Goal: Information Seeking & Learning: Learn about a topic

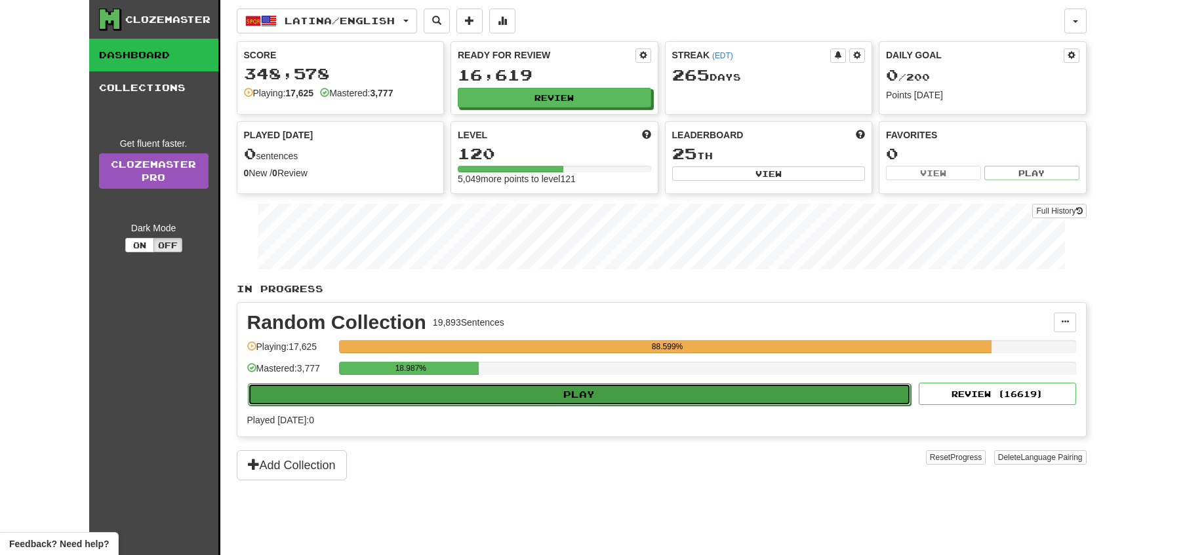
click at [722, 401] on button "Play" at bounding box center [579, 395] width 663 height 22
select select "**"
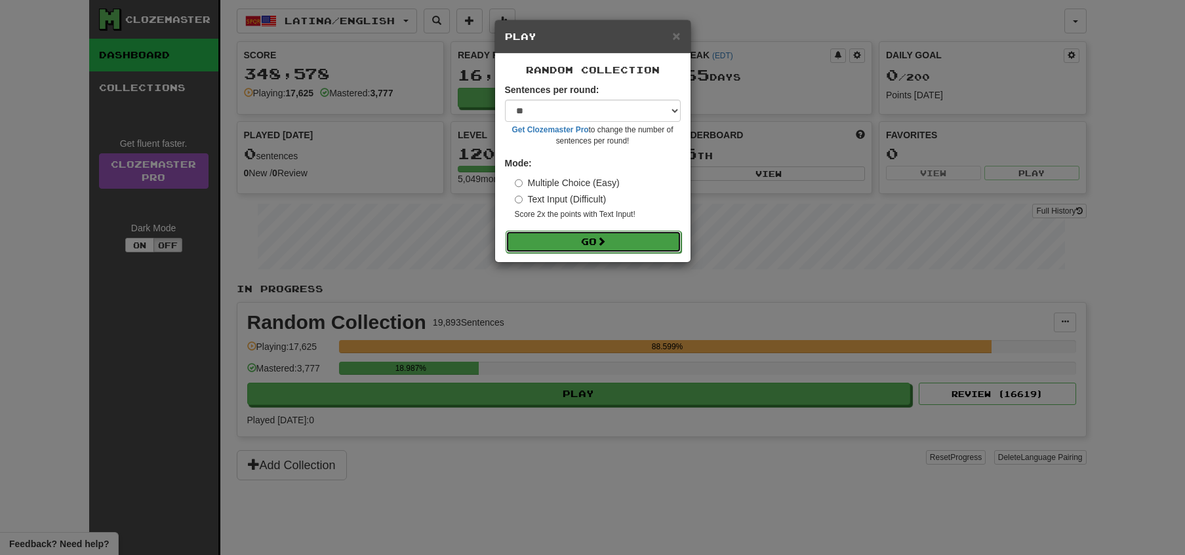
click at [600, 241] on span at bounding box center [601, 241] width 9 height 9
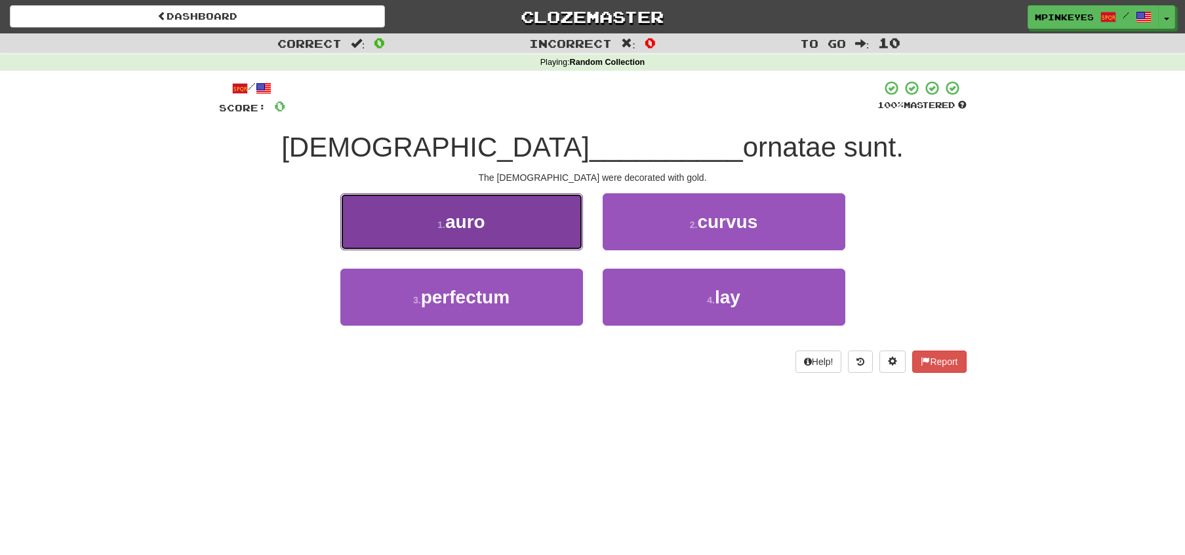
click at [544, 220] on button "1 . auro" at bounding box center [461, 221] width 243 height 57
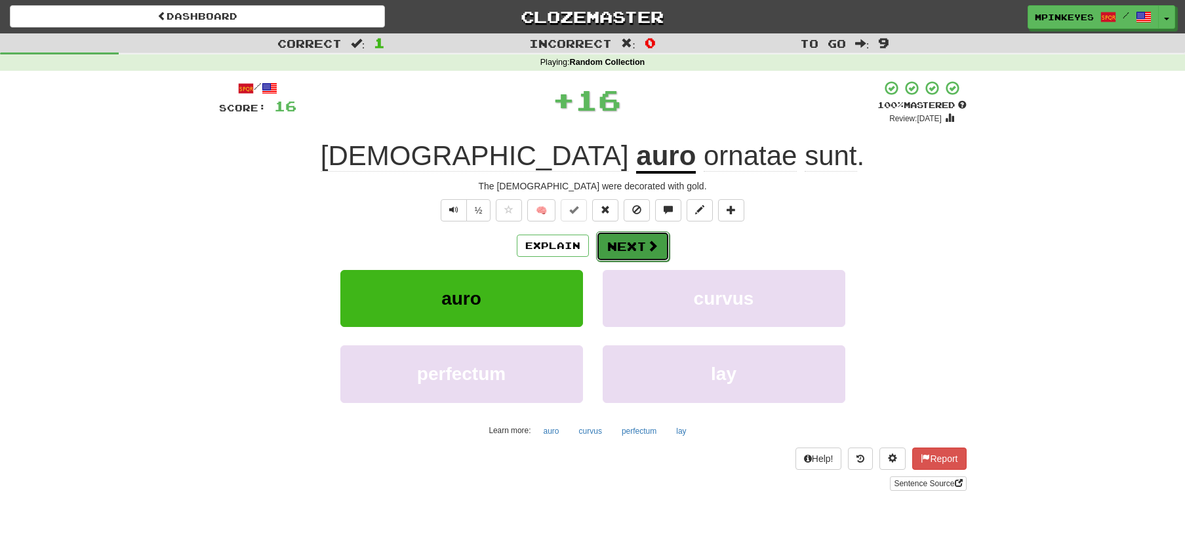
click at [619, 242] on button "Next" at bounding box center [632, 246] width 73 height 30
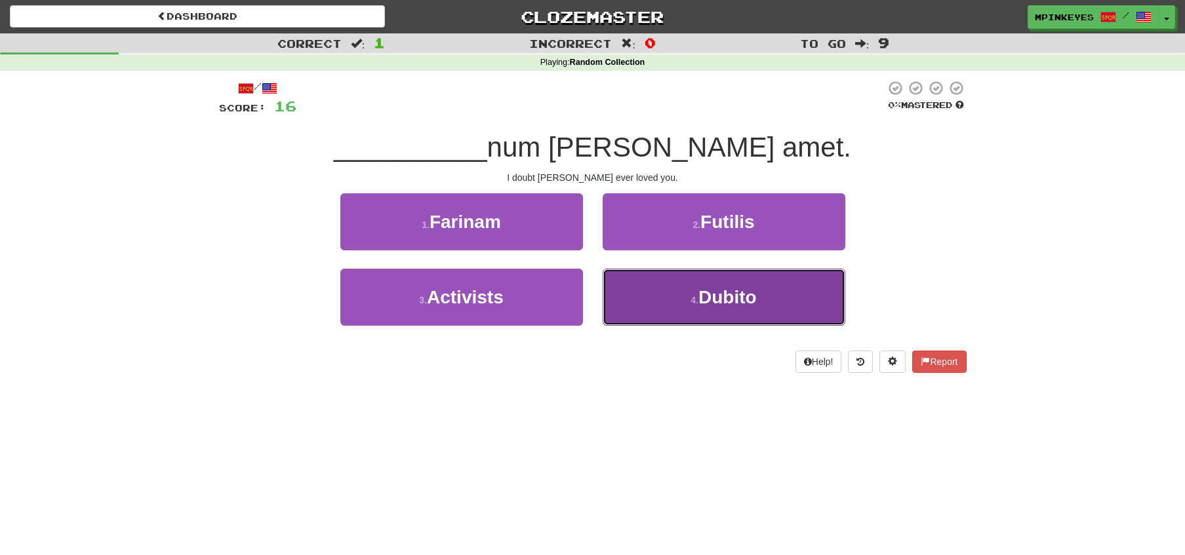
click at [625, 294] on button "4 . [GEOGRAPHIC_DATA]" at bounding box center [723, 297] width 243 height 57
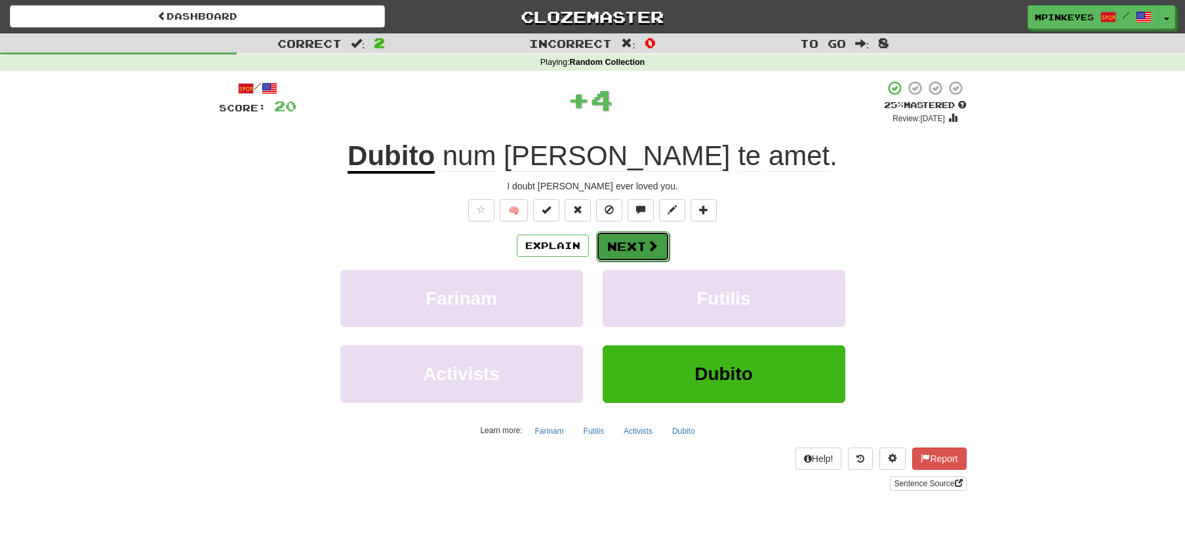
click at [609, 237] on button "Next" at bounding box center [632, 246] width 73 height 30
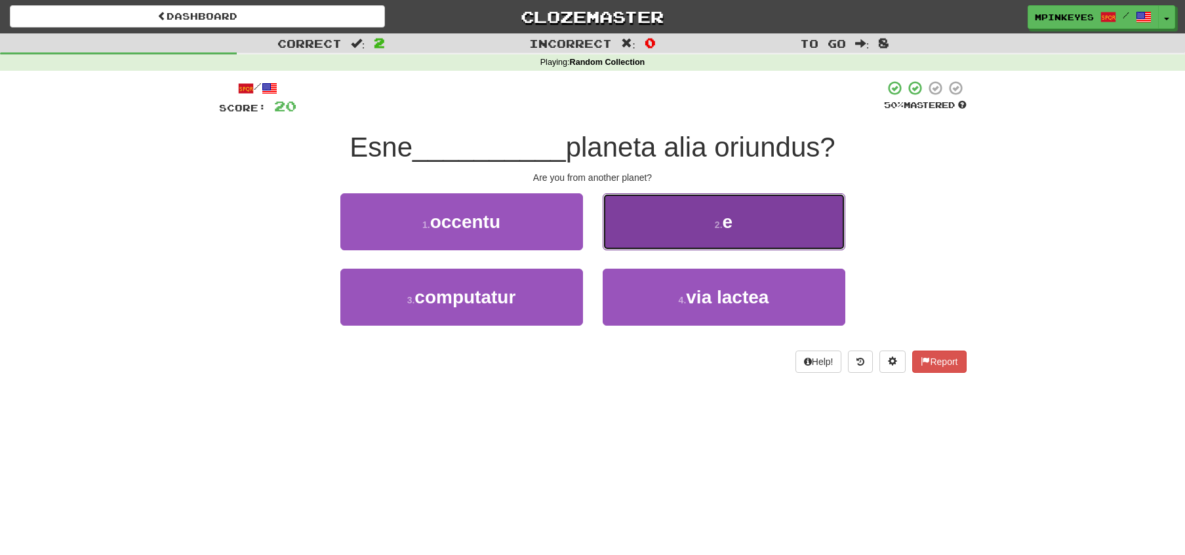
click at [623, 233] on button "2 . e" at bounding box center [723, 221] width 243 height 57
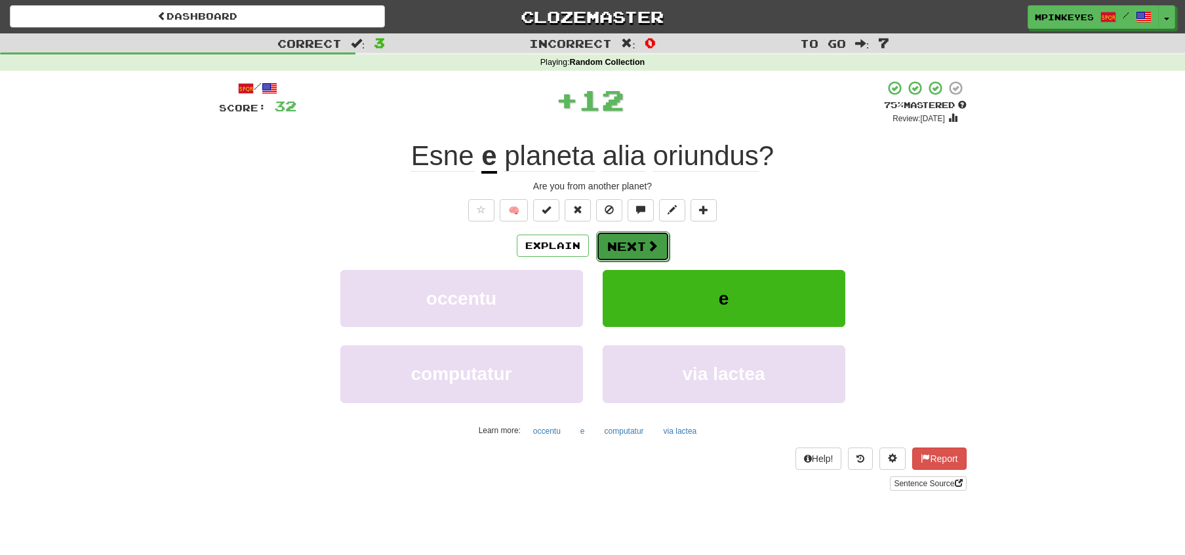
click at [597, 248] on button "Next" at bounding box center [632, 246] width 73 height 30
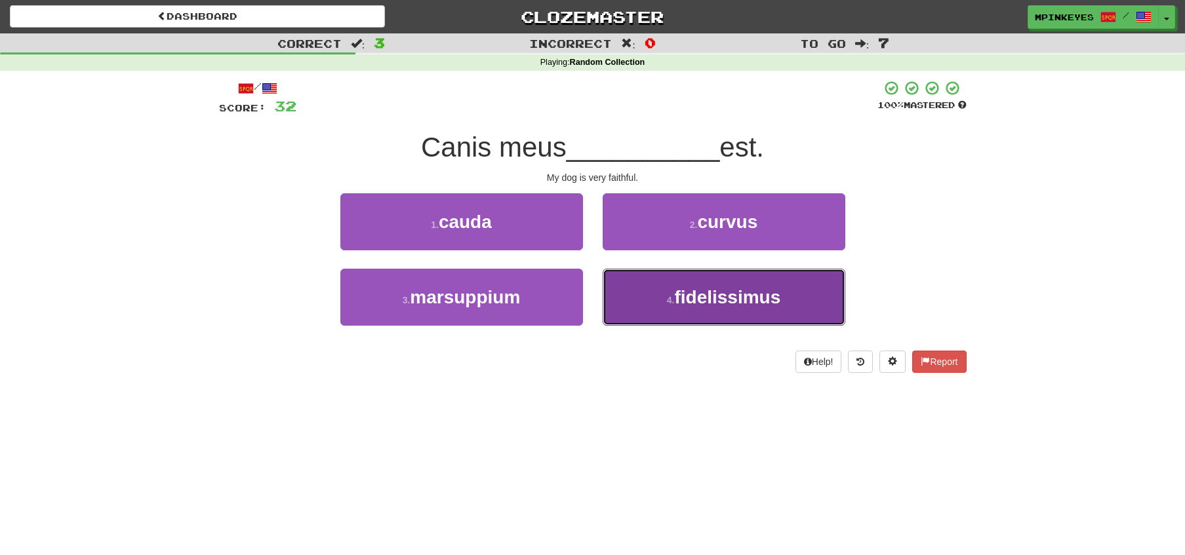
click at [674, 296] on small "4 ." at bounding box center [671, 300] width 8 height 10
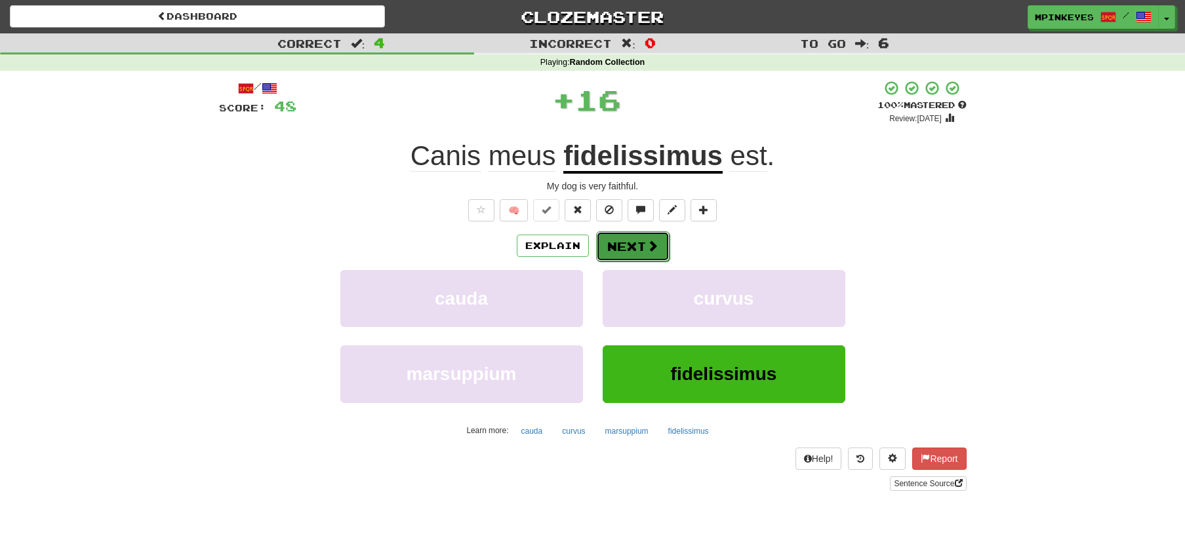
click at [627, 243] on button "Next" at bounding box center [632, 246] width 73 height 30
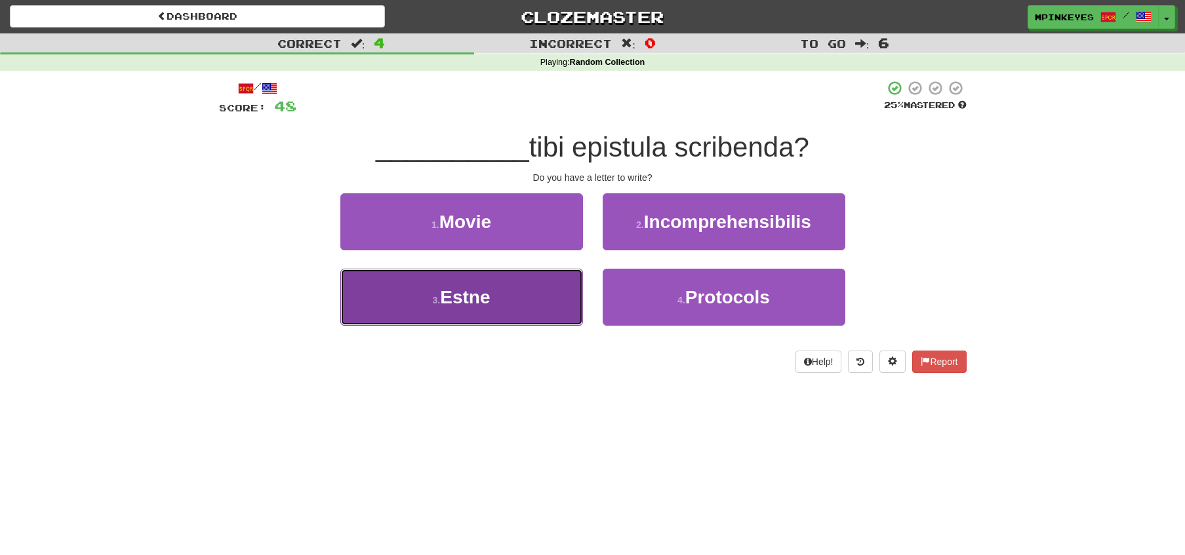
click at [563, 290] on button "3 . Estne" at bounding box center [461, 297] width 243 height 57
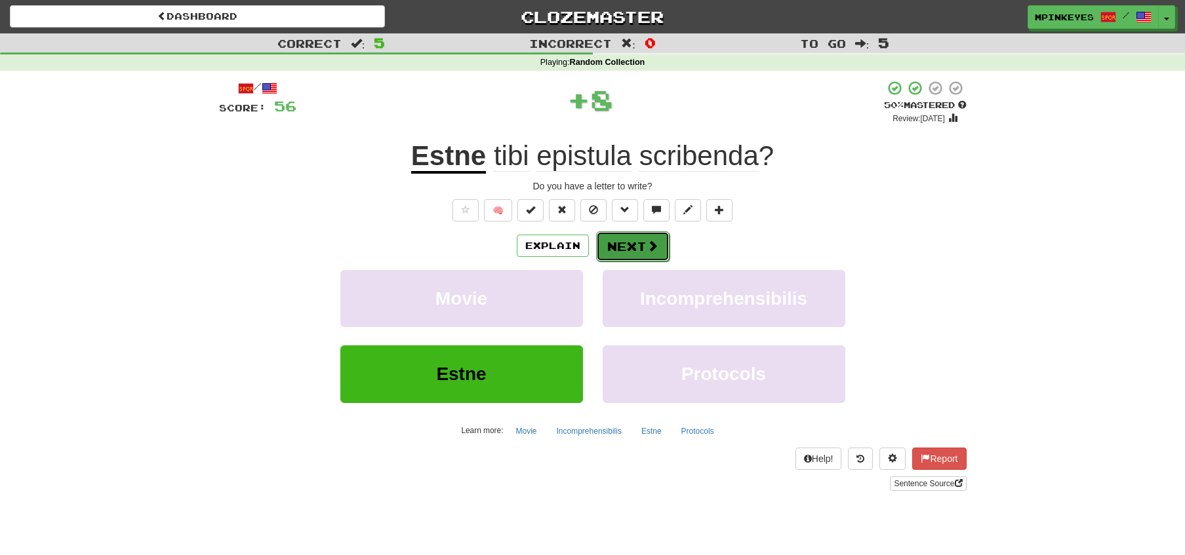
click at [614, 241] on button "Next" at bounding box center [632, 246] width 73 height 30
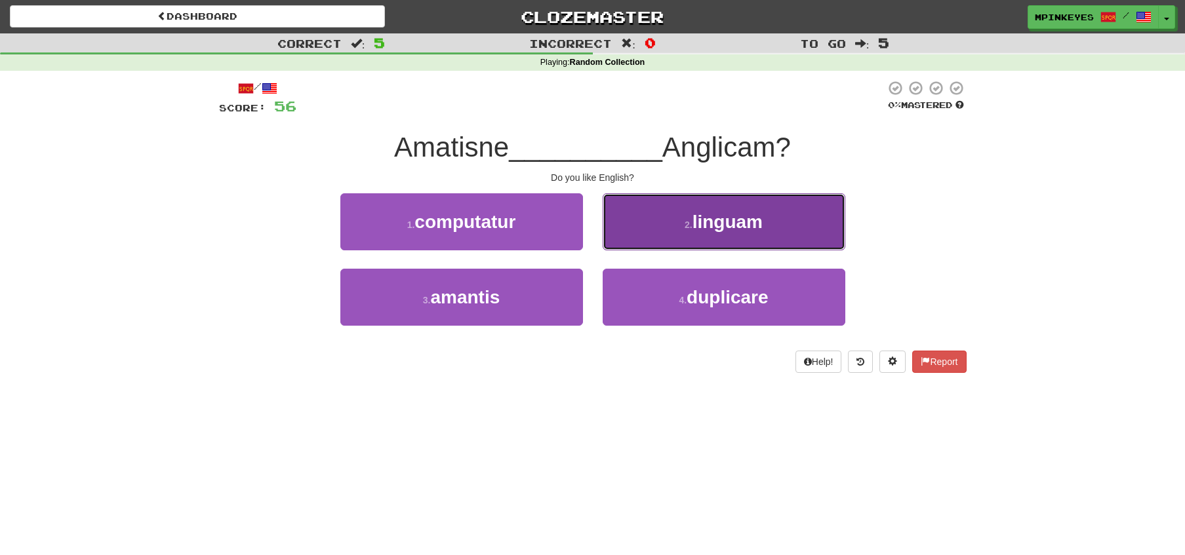
click at [630, 231] on button "2 . linguam" at bounding box center [723, 221] width 243 height 57
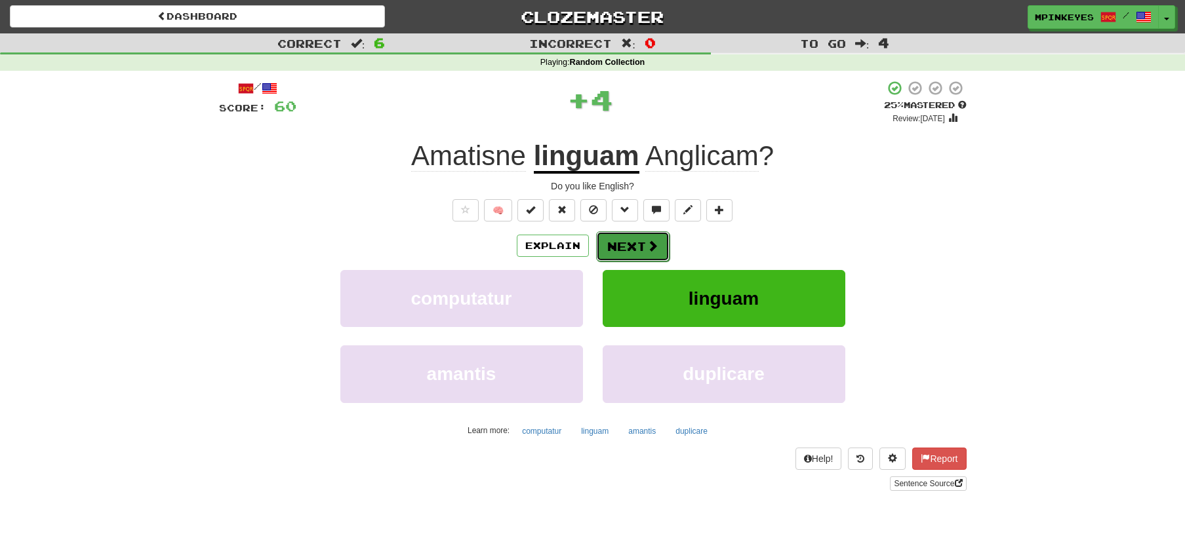
click at [606, 245] on button "Next" at bounding box center [632, 246] width 73 height 30
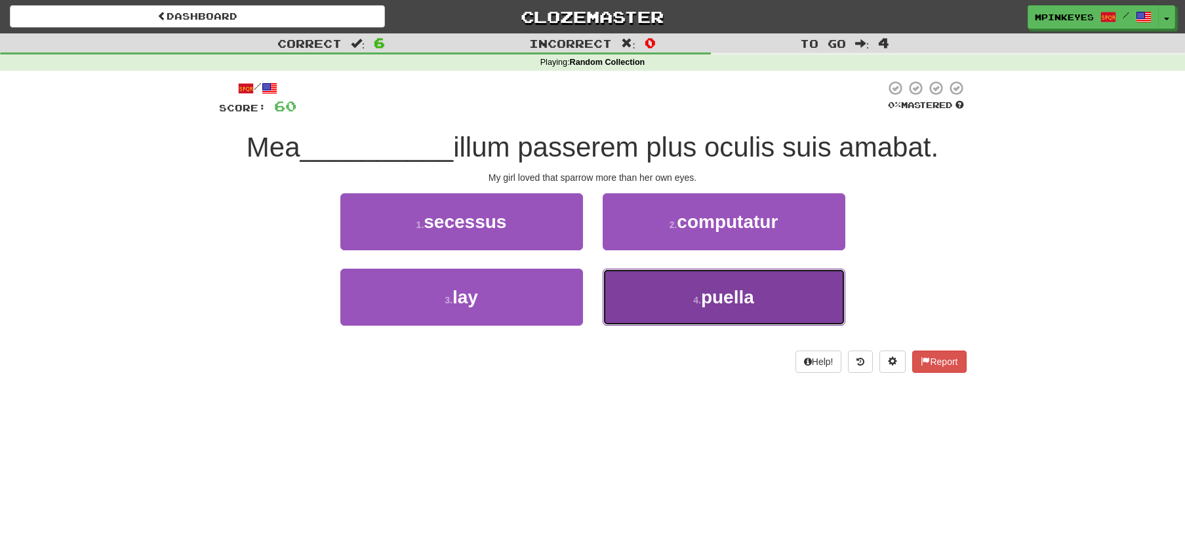
click at [623, 289] on button "4 . puella" at bounding box center [723, 297] width 243 height 57
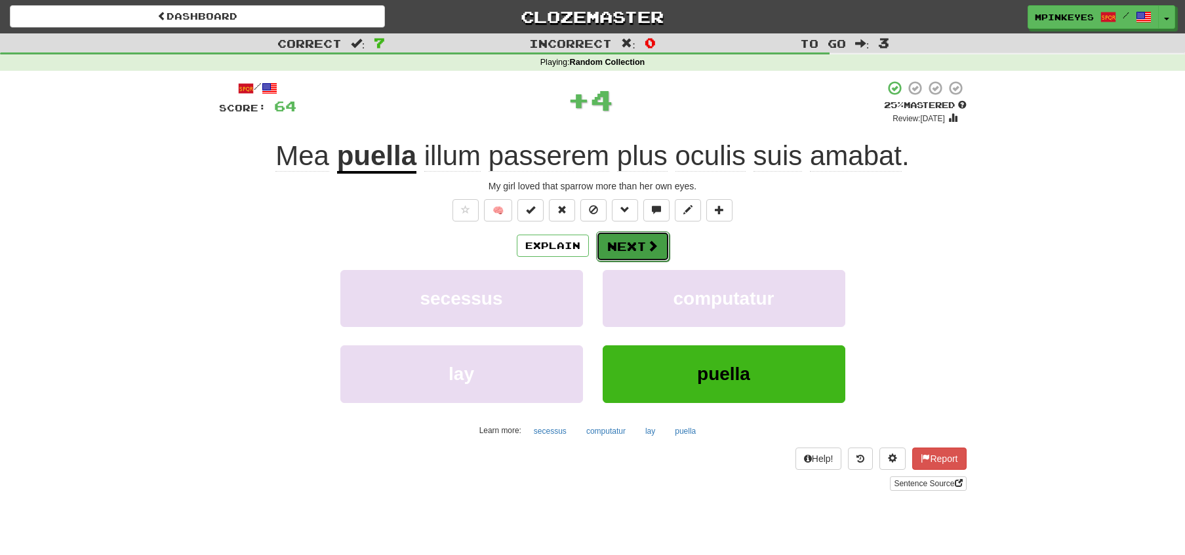
click at [618, 238] on button "Next" at bounding box center [632, 246] width 73 height 30
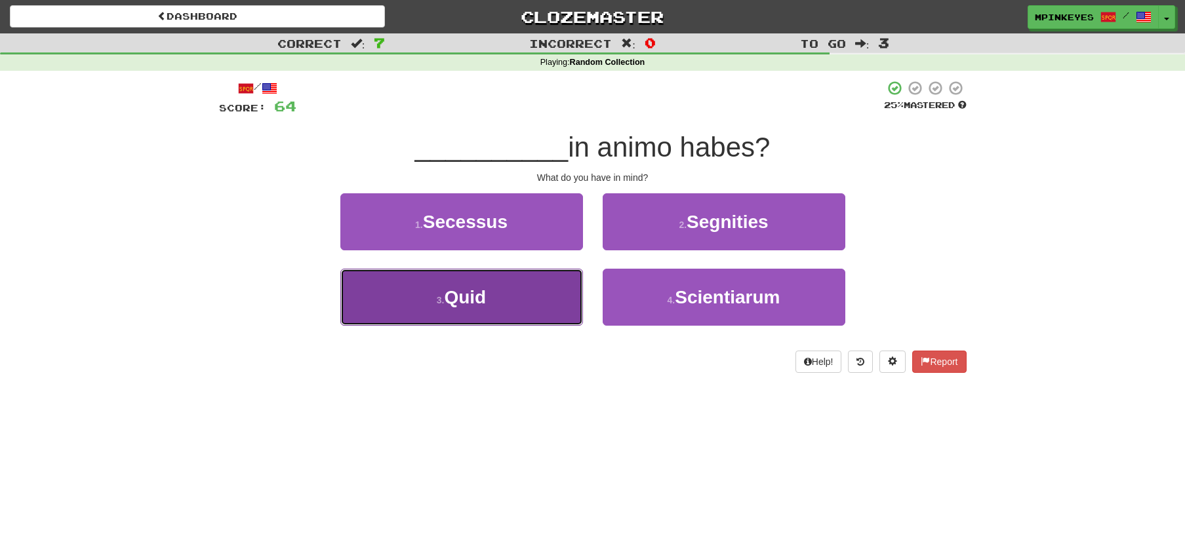
click at [562, 296] on button "3 . Quid" at bounding box center [461, 297] width 243 height 57
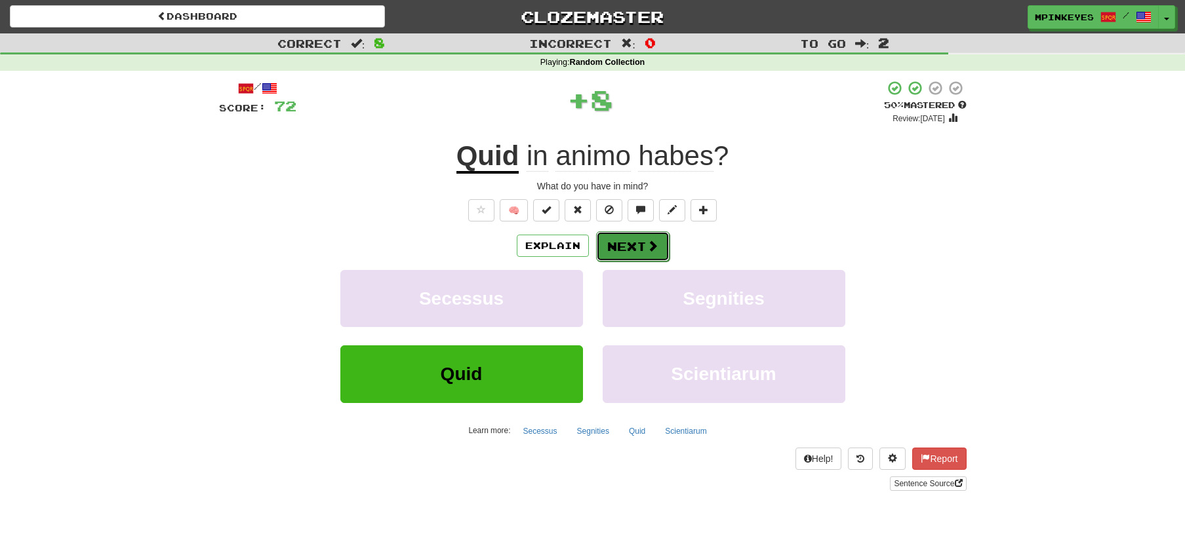
click at [629, 244] on button "Next" at bounding box center [632, 246] width 73 height 30
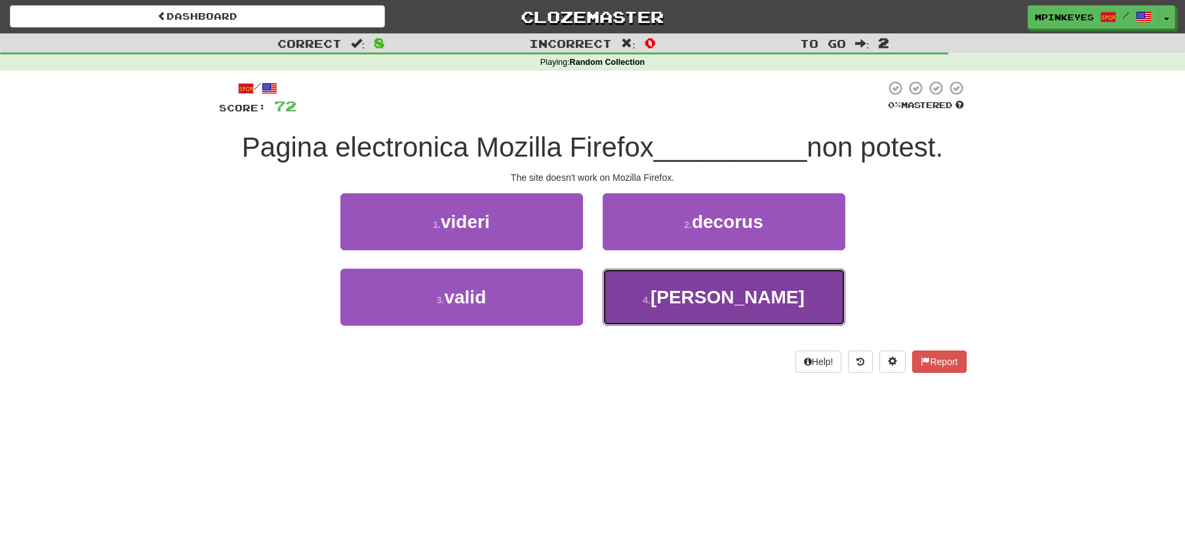
click at [635, 292] on button "4 . [PERSON_NAME]" at bounding box center [723, 297] width 243 height 57
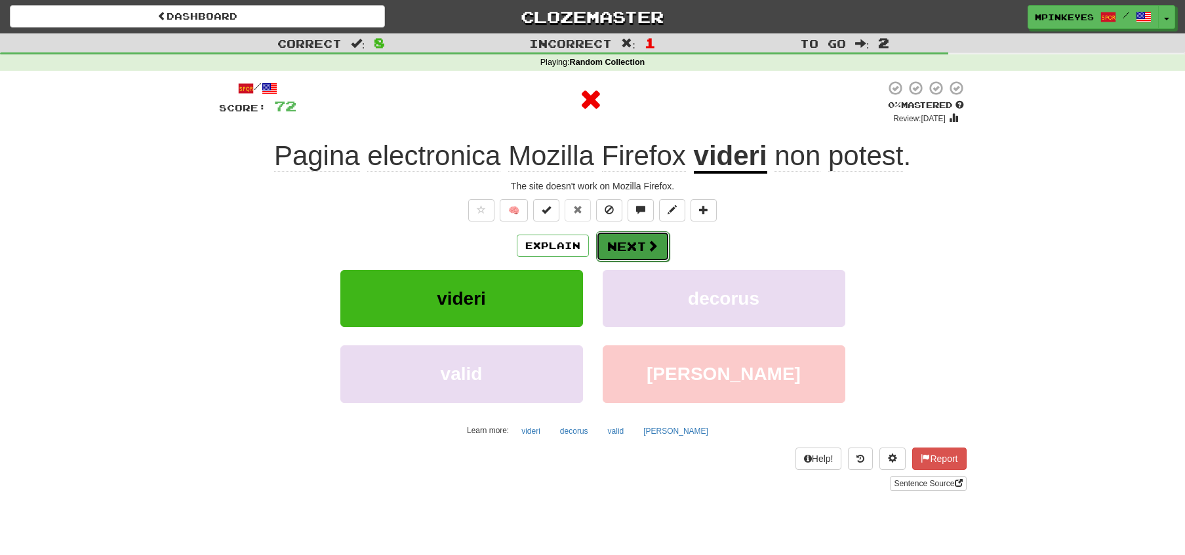
click at [621, 249] on button "Next" at bounding box center [632, 246] width 73 height 30
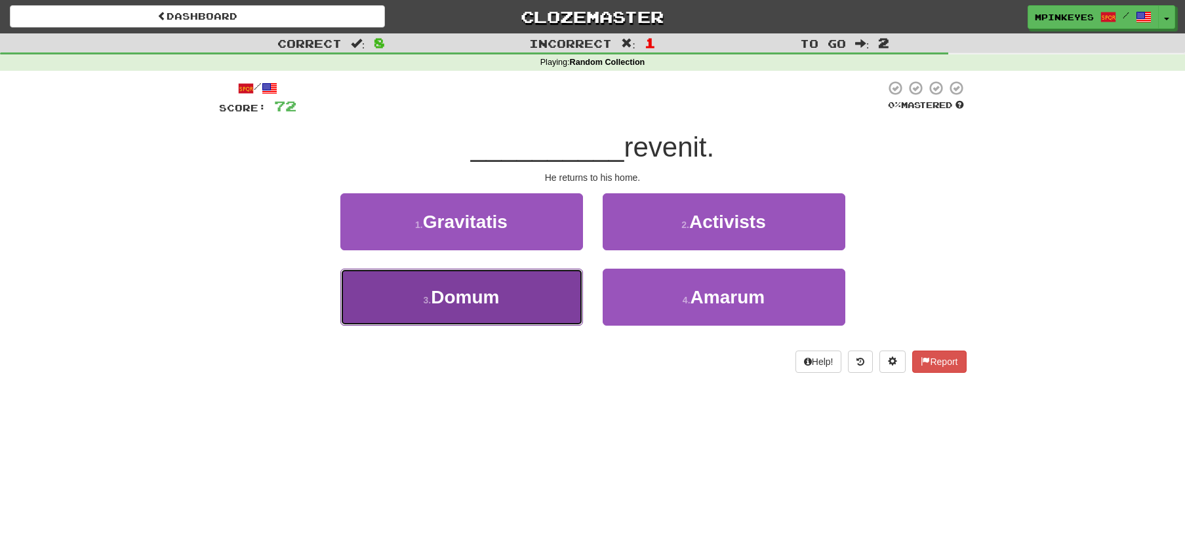
click at [526, 300] on button "3 . [GEOGRAPHIC_DATA]" at bounding box center [461, 297] width 243 height 57
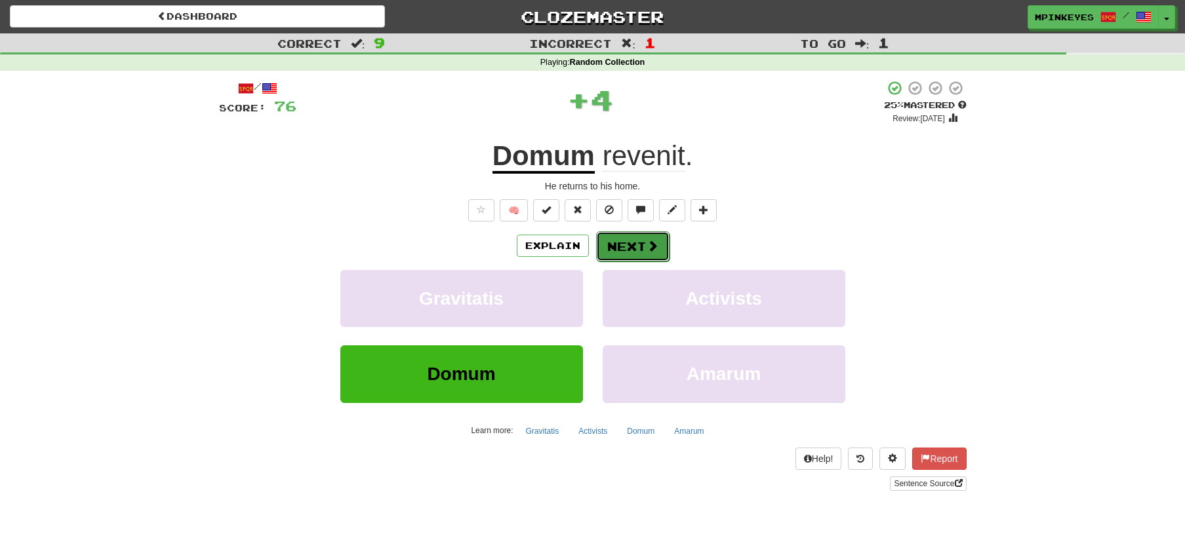
click at [622, 246] on button "Next" at bounding box center [632, 246] width 73 height 30
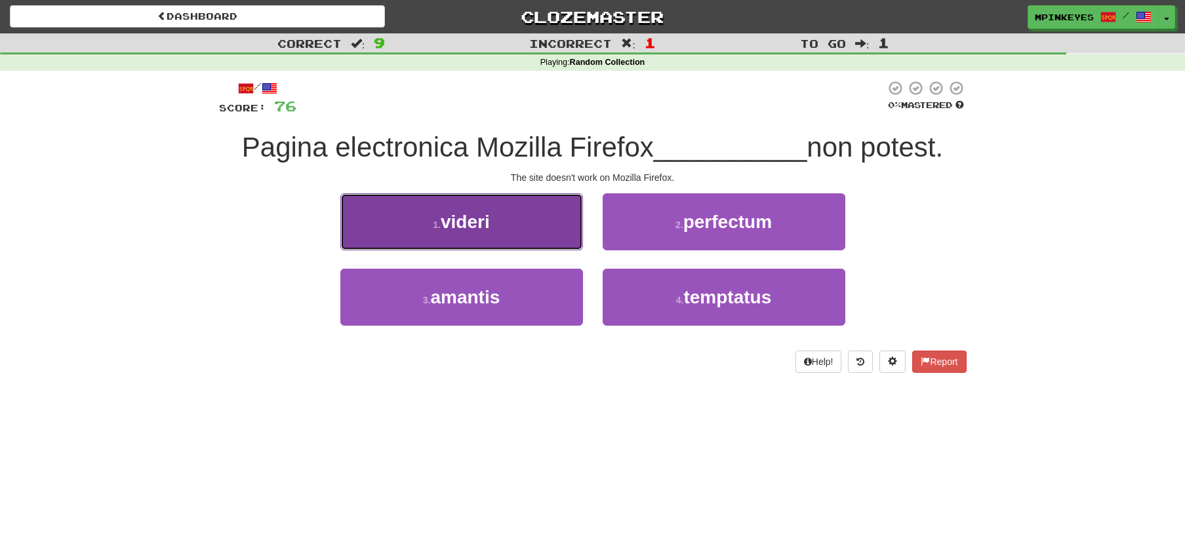
click at [474, 212] on span "videri" at bounding box center [465, 222] width 49 height 20
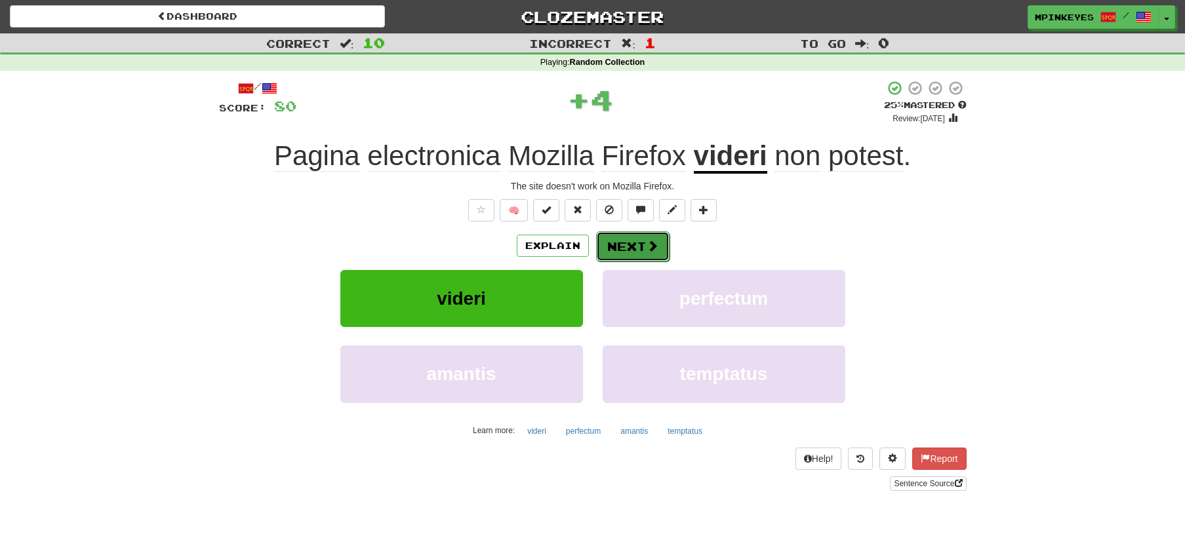
click at [627, 252] on button "Next" at bounding box center [632, 246] width 73 height 30
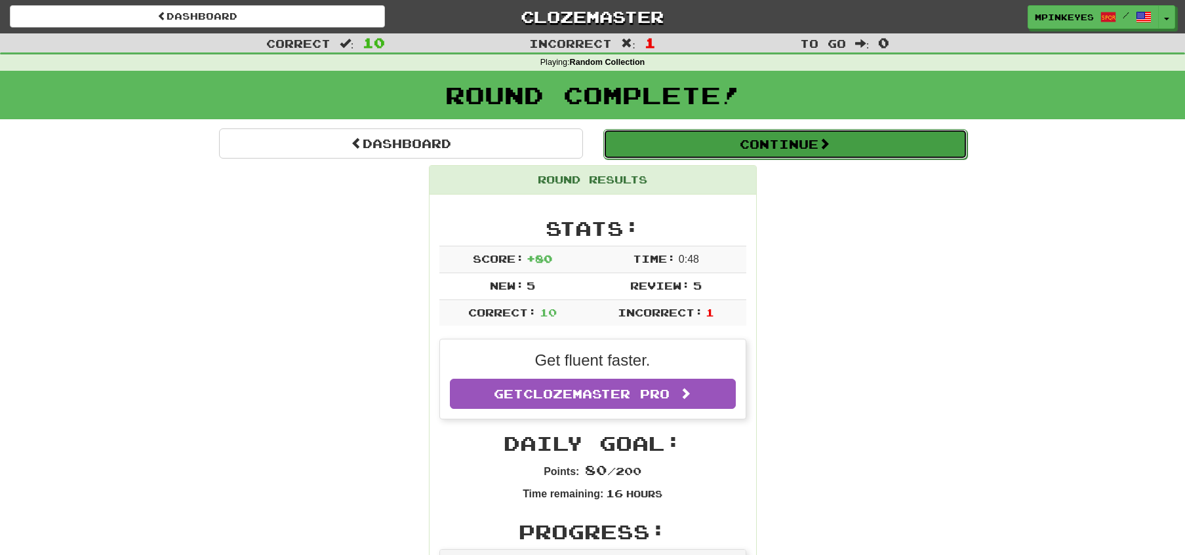
click at [683, 130] on button "Continue" at bounding box center [785, 144] width 364 height 30
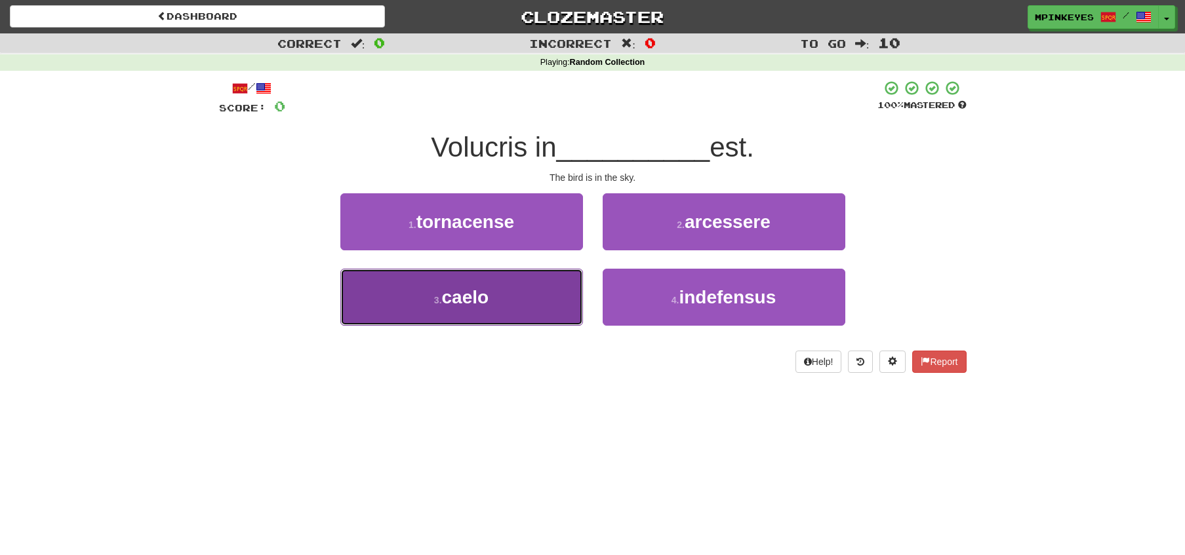
click at [540, 304] on button "3 . caelo" at bounding box center [461, 297] width 243 height 57
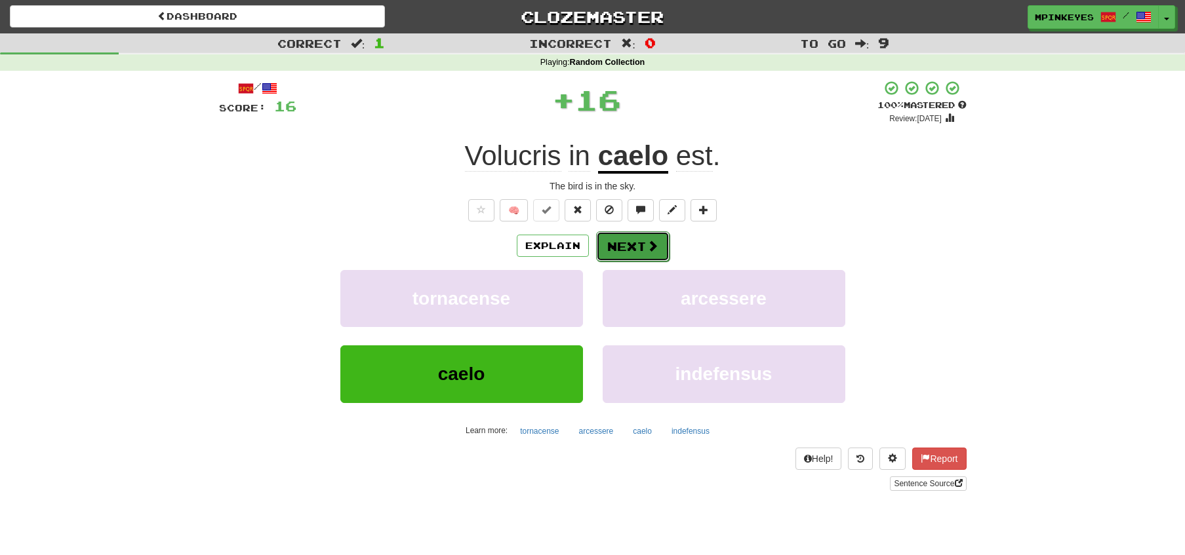
click at [625, 245] on button "Next" at bounding box center [632, 246] width 73 height 30
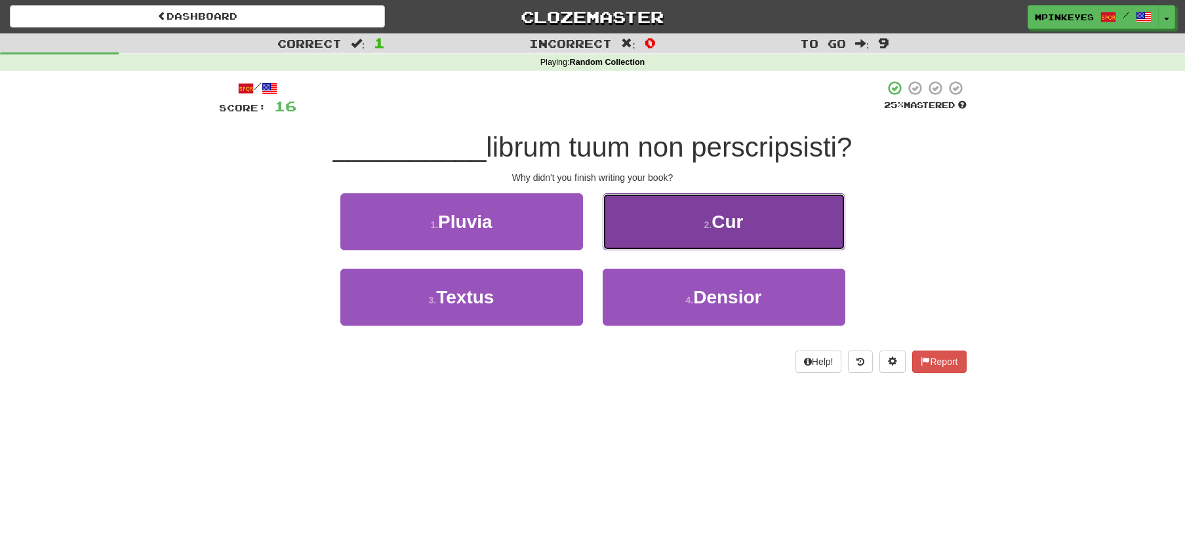
click at [637, 235] on button "2 . Cur" at bounding box center [723, 221] width 243 height 57
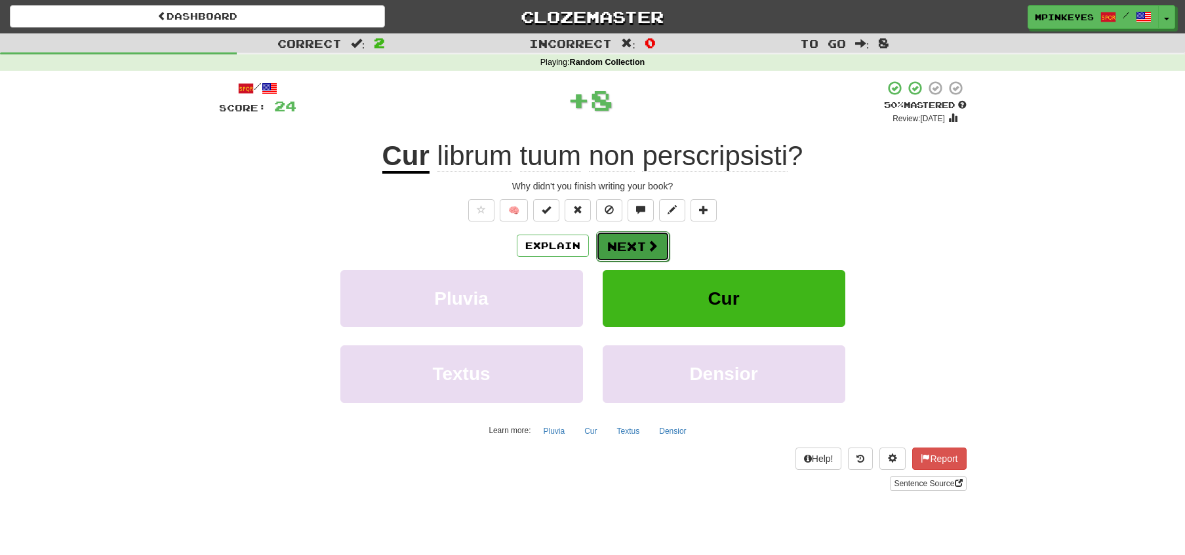
click at [614, 247] on button "Next" at bounding box center [632, 246] width 73 height 30
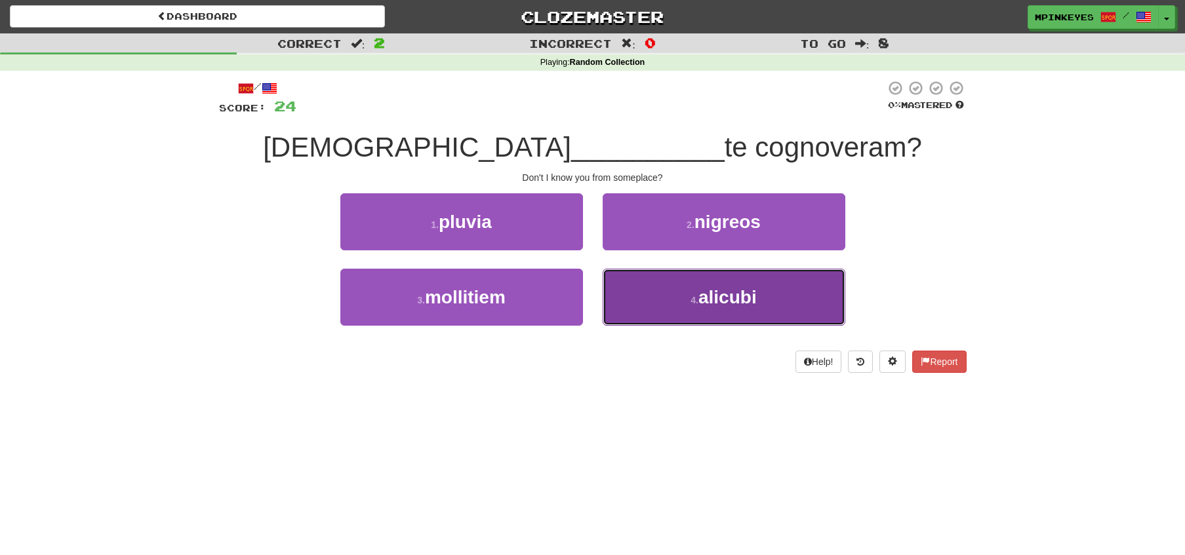
click at [647, 305] on button "4 . alicubi" at bounding box center [723, 297] width 243 height 57
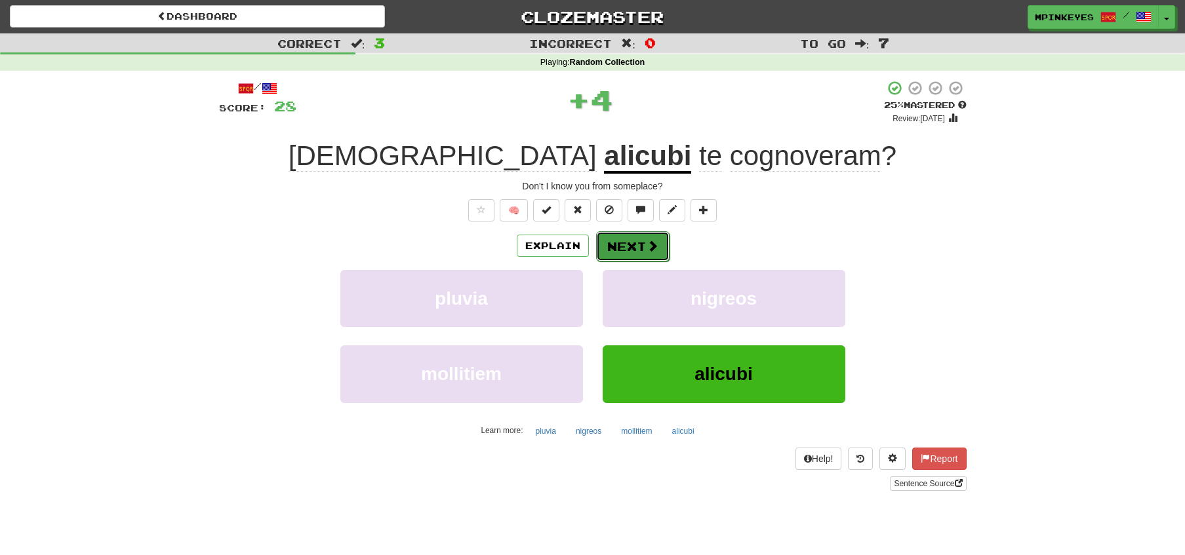
click at [620, 243] on button "Next" at bounding box center [632, 246] width 73 height 30
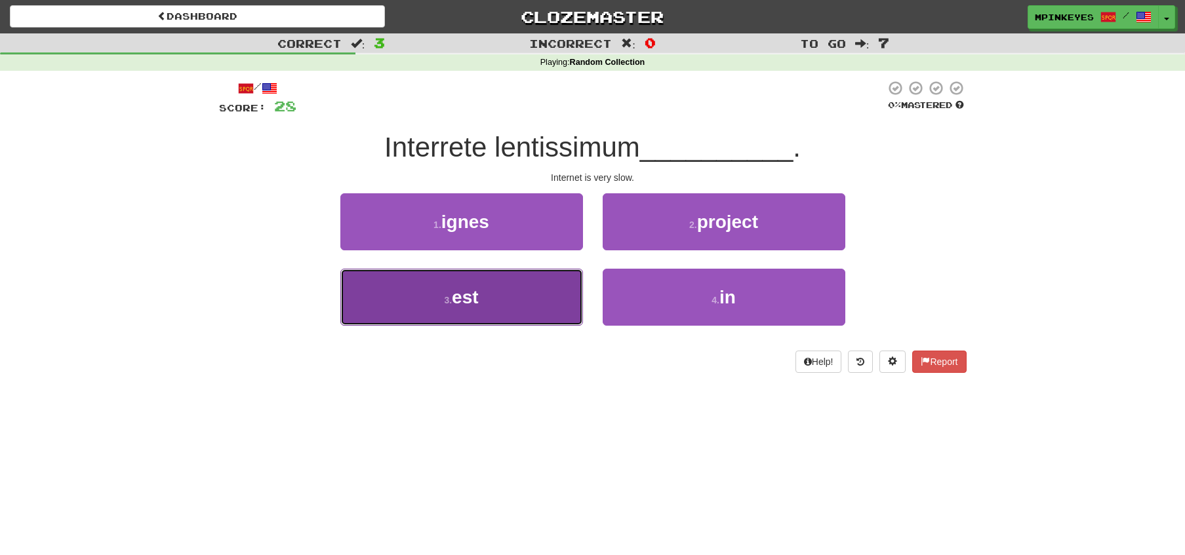
click at [467, 312] on button "3 . est" at bounding box center [461, 297] width 243 height 57
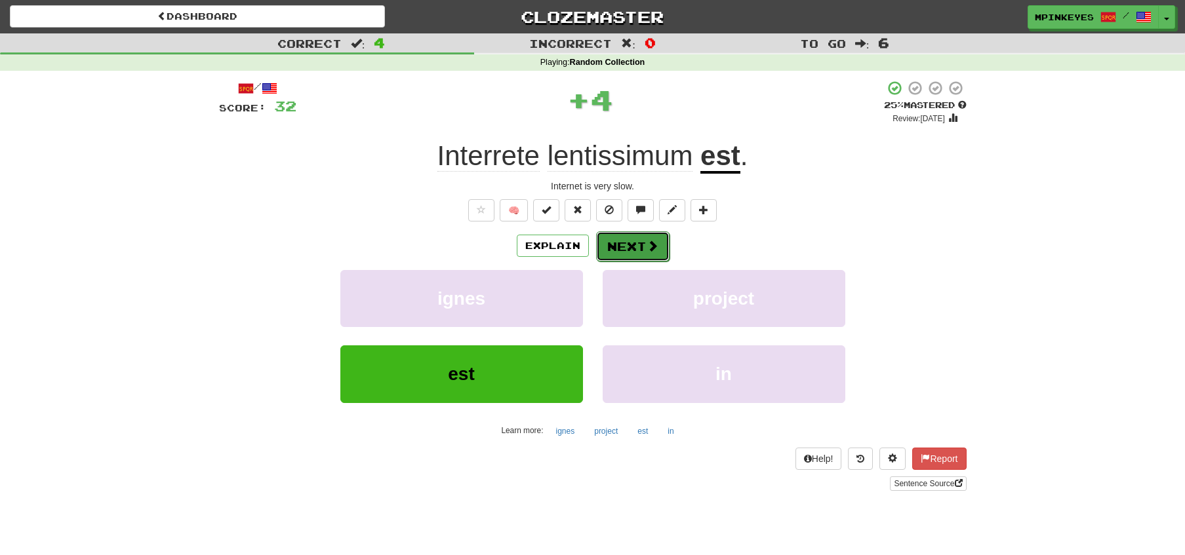
click at [635, 245] on button "Next" at bounding box center [632, 246] width 73 height 30
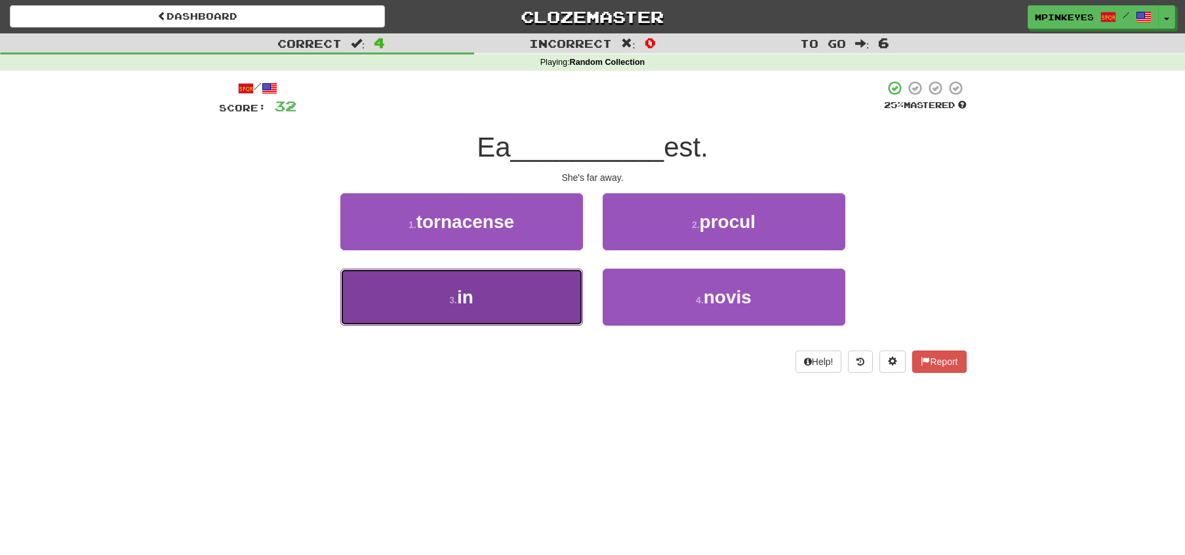
click at [510, 304] on button "3 . in" at bounding box center [461, 297] width 243 height 57
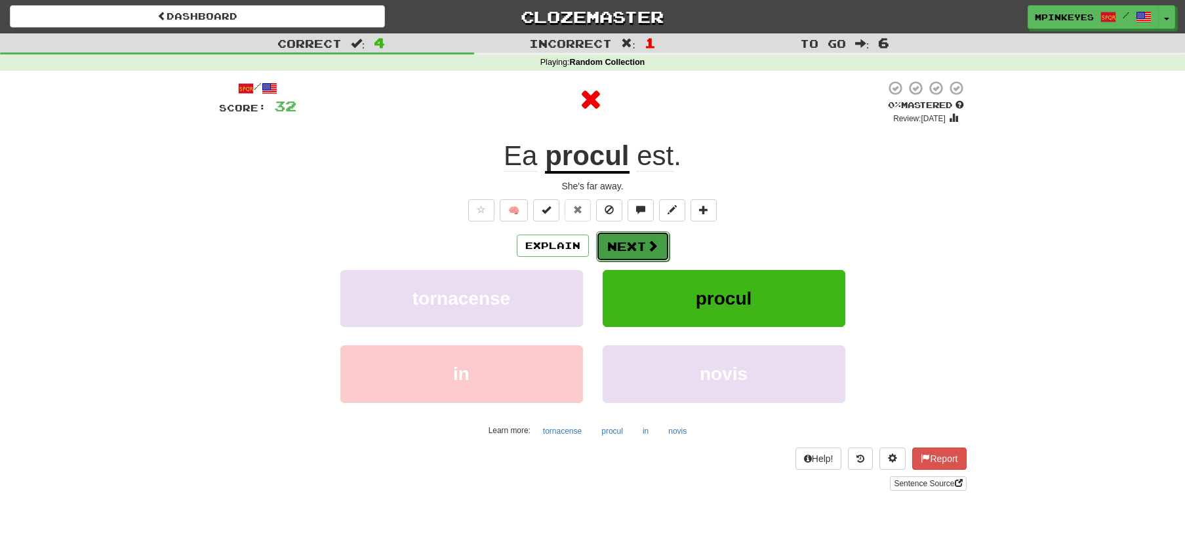
click at [619, 245] on button "Next" at bounding box center [632, 246] width 73 height 30
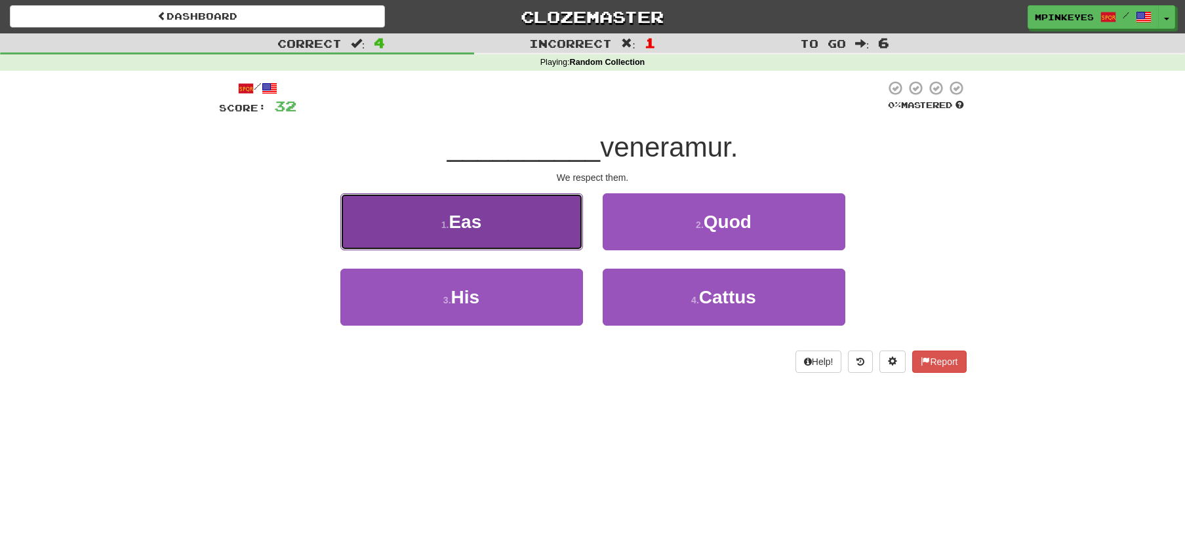
click at [542, 229] on button "1 . Eas" at bounding box center [461, 221] width 243 height 57
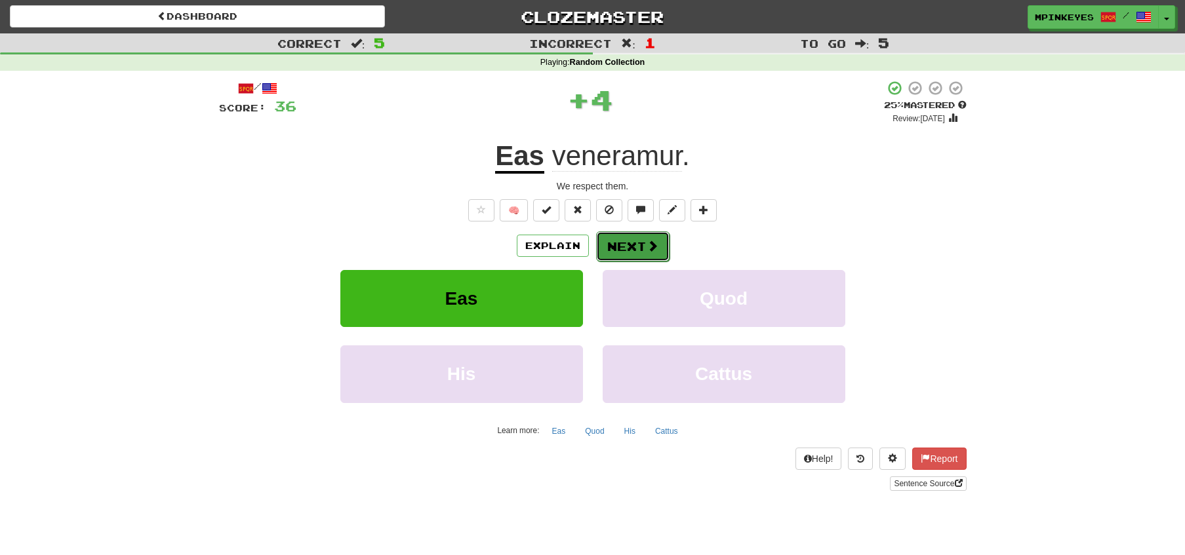
click at [616, 246] on button "Next" at bounding box center [632, 246] width 73 height 30
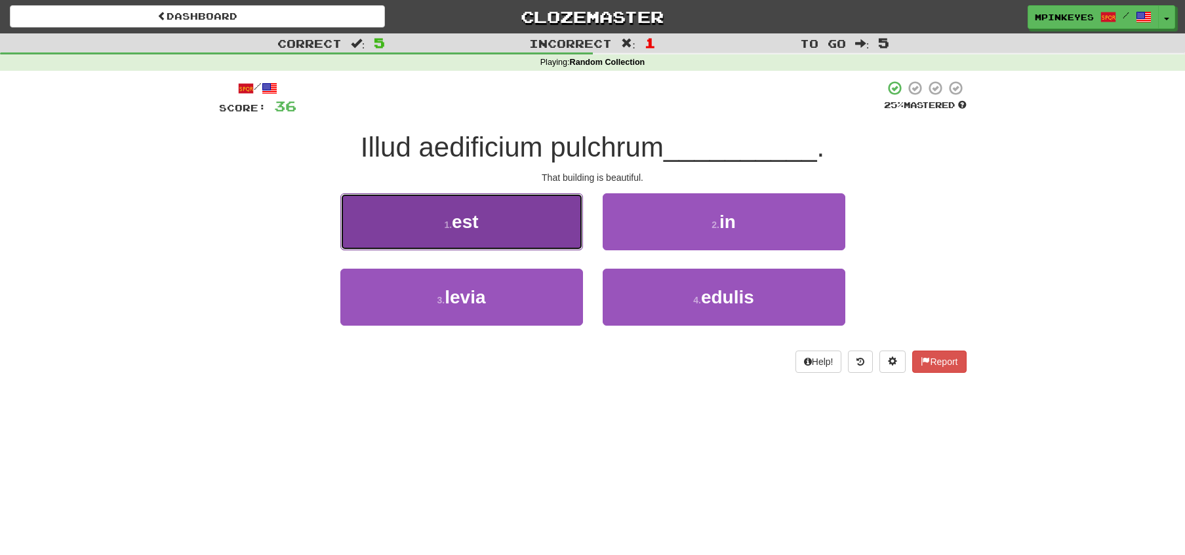
click at [549, 239] on button "1 . est" at bounding box center [461, 221] width 243 height 57
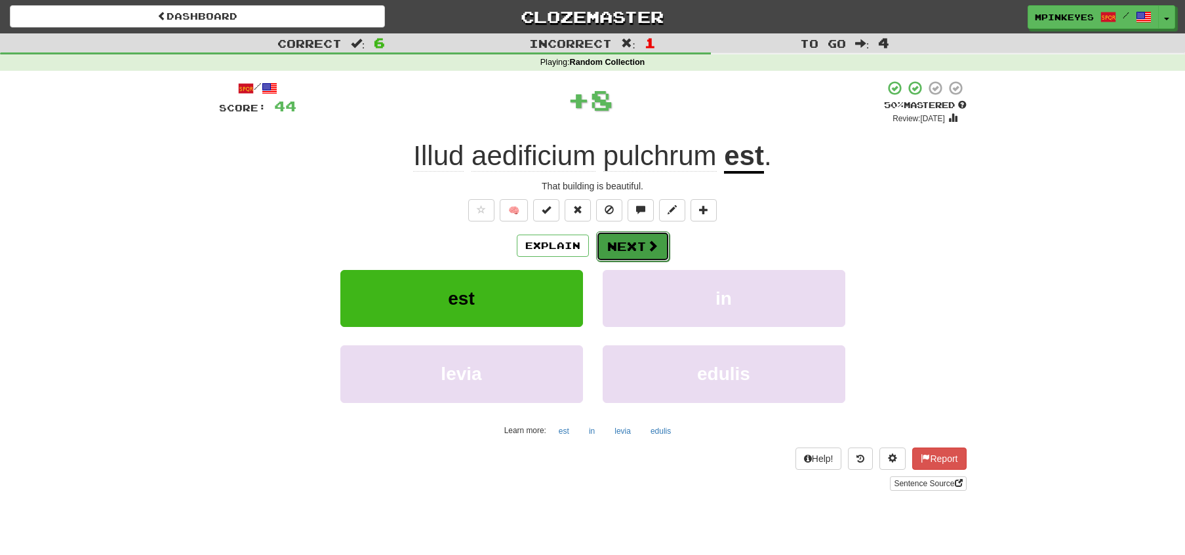
click at [621, 245] on button "Next" at bounding box center [632, 246] width 73 height 30
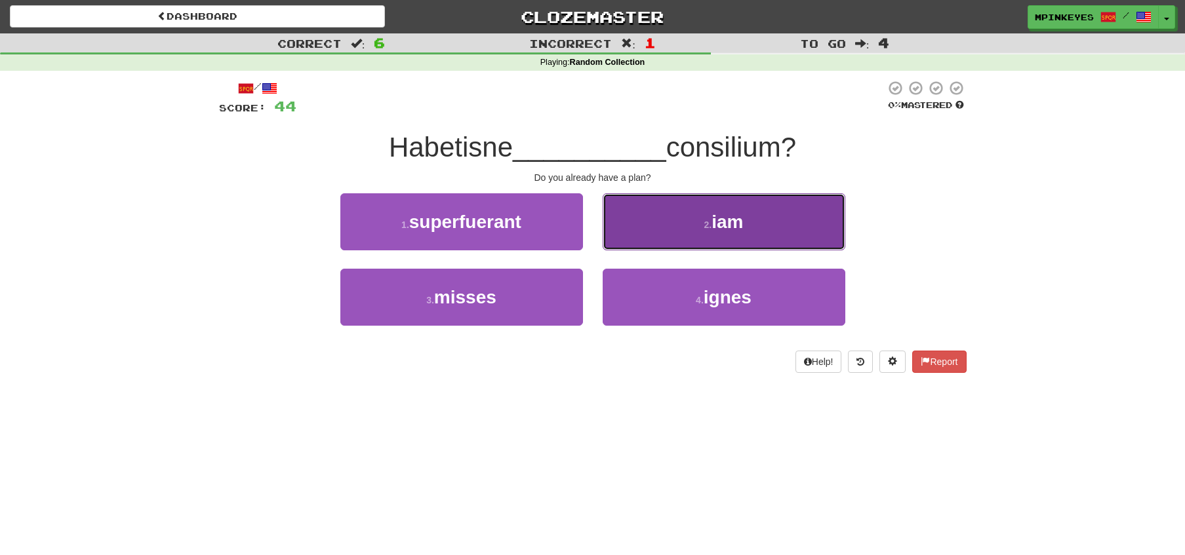
click at [646, 212] on button "2 . iam" at bounding box center [723, 221] width 243 height 57
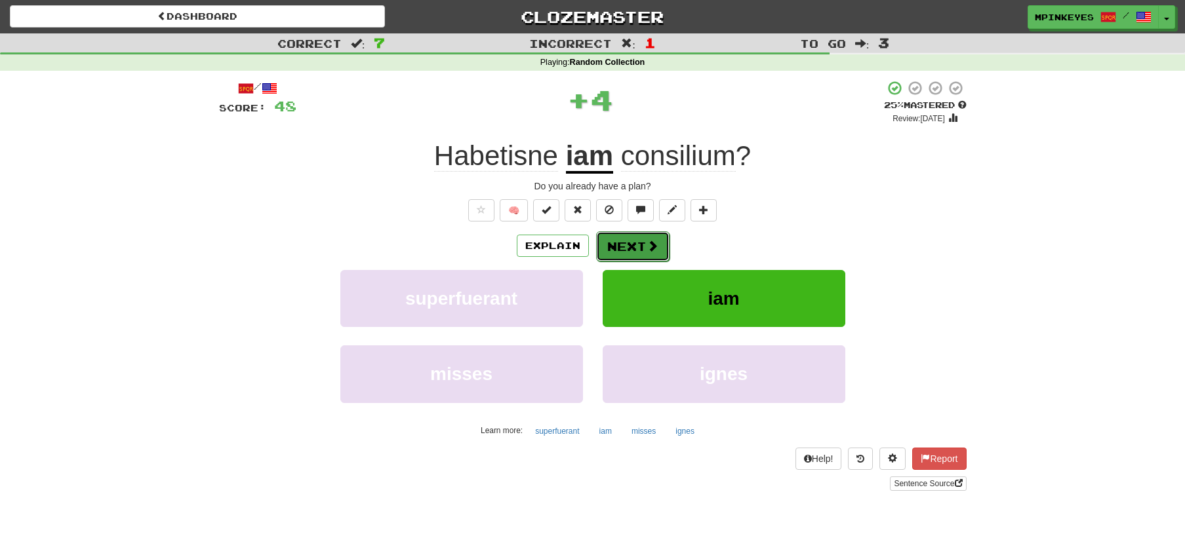
click at [619, 242] on button "Next" at bounding box center [632, 246] width 73 height 30
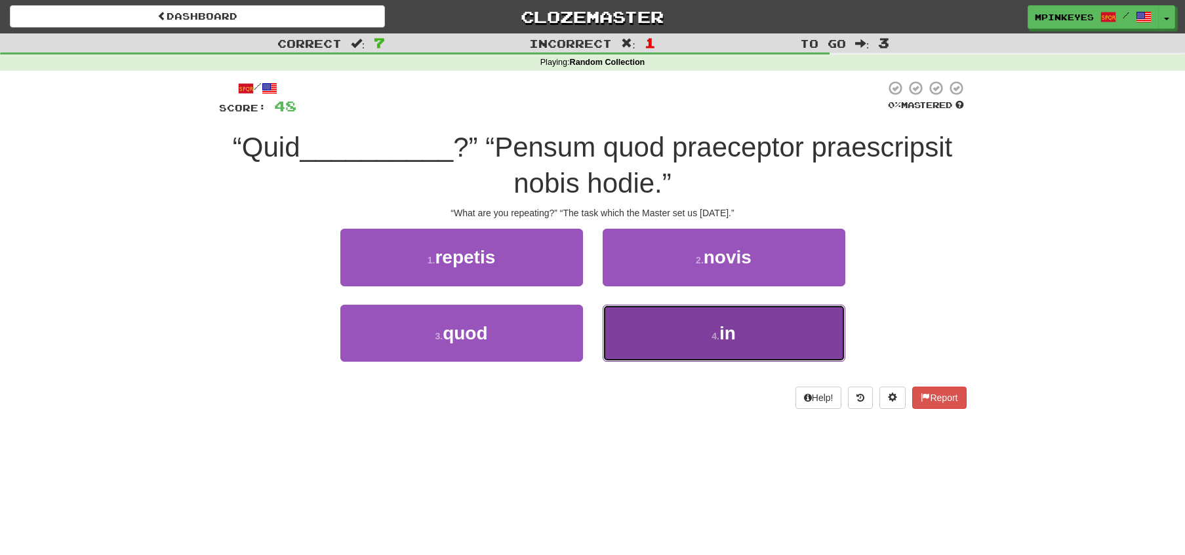
click at [620, 306] on button "4 . in" at bounding box center [723, 333] width 243 height 57
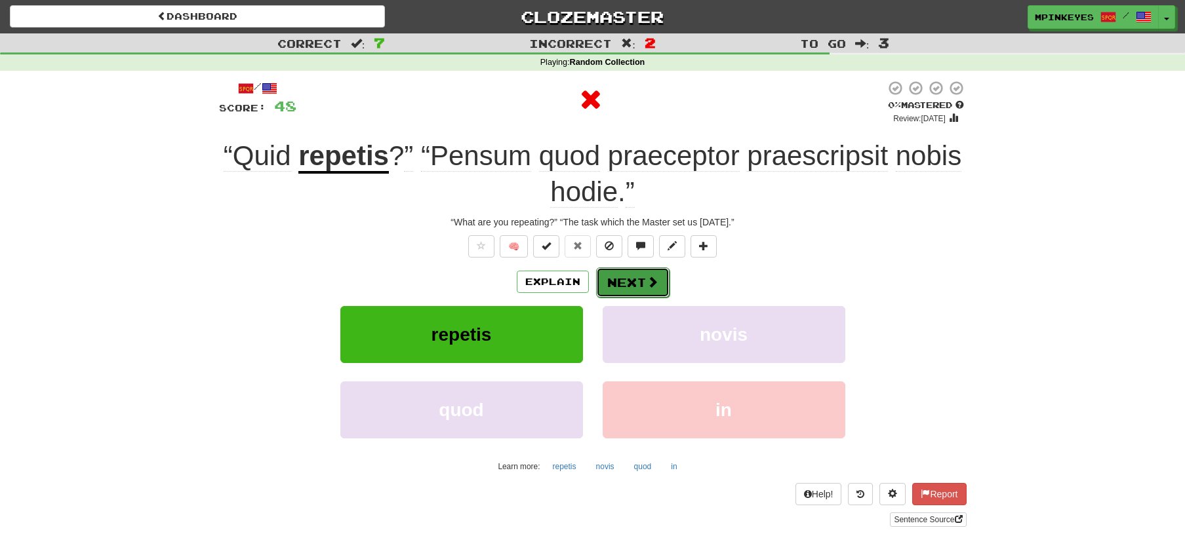
click at [612, 276] on button "Next" at bounding box center [632, 282] width 73 height 30
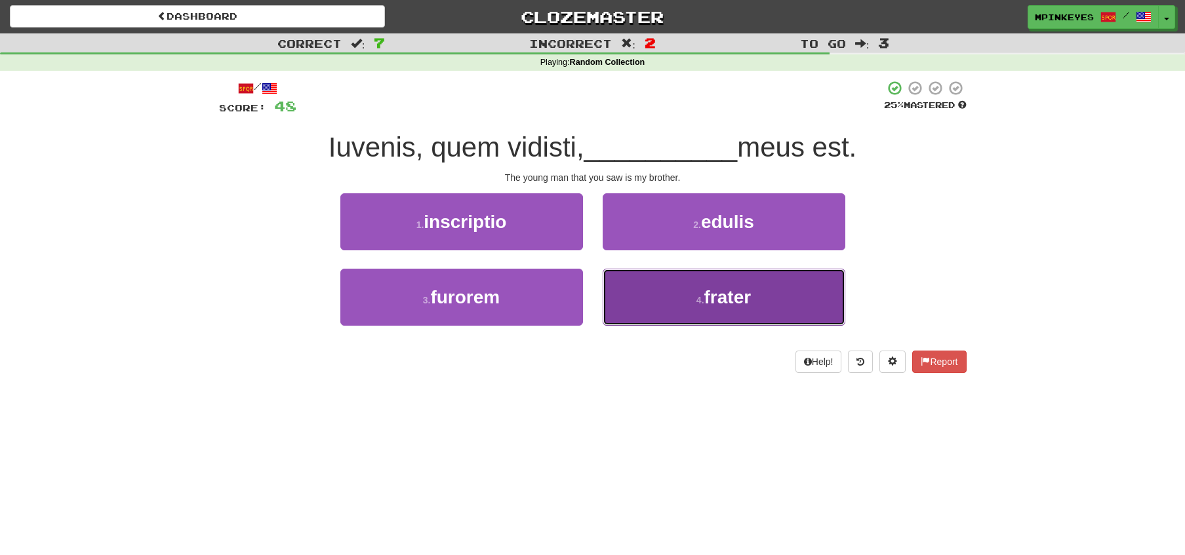
click at [623, 285] on button "4 . frater" at bounding box center [723, 297] width 243 height 57
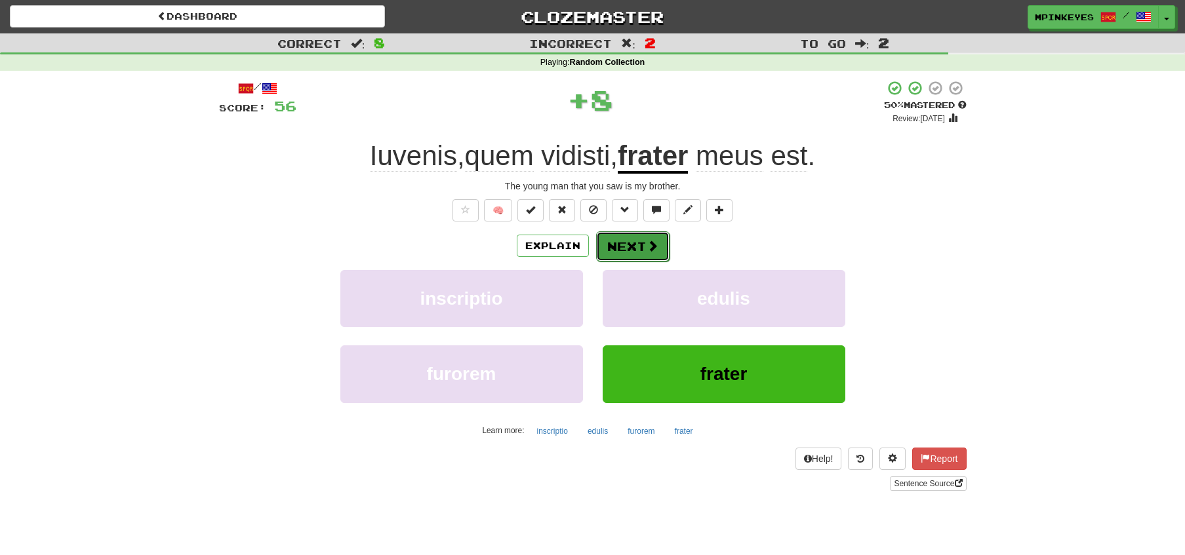
click at [617, 242] on button "Next" at bounding box center [632, 246] width 73 height 30
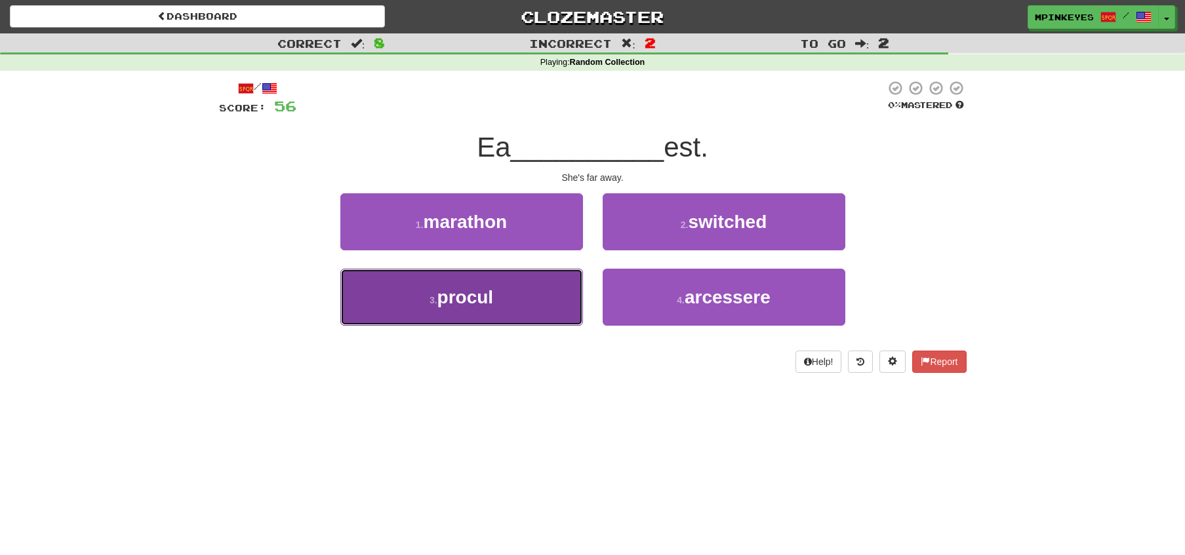
click at [557, 306] on button "3 . procul" at bounding box center [461, 297] width 243 height 57
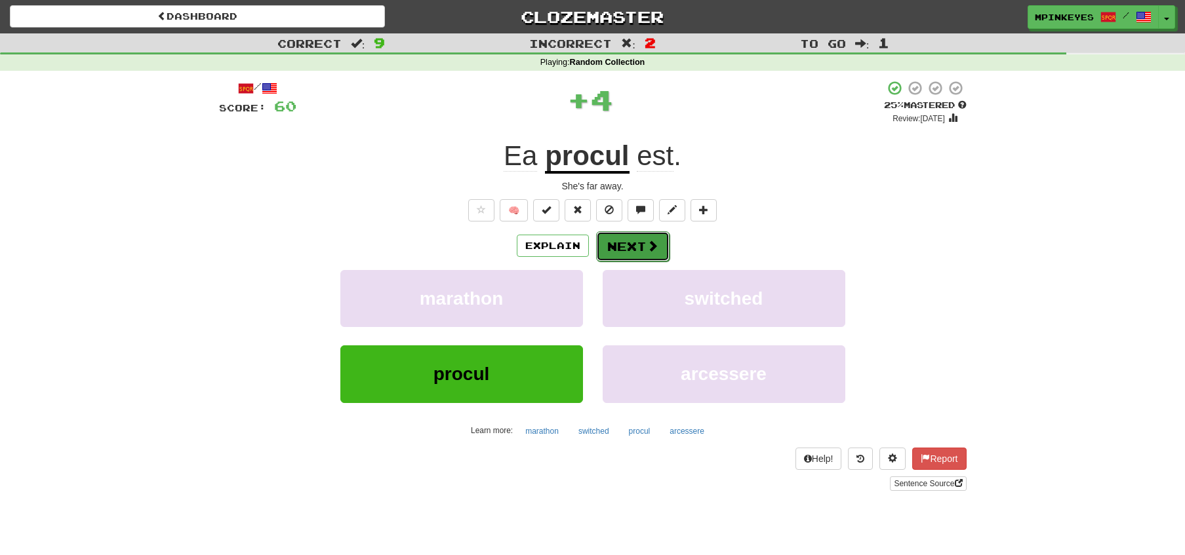
click at [621, 243] on button "Next" at bounding box center [632, 246] width 73 height 30
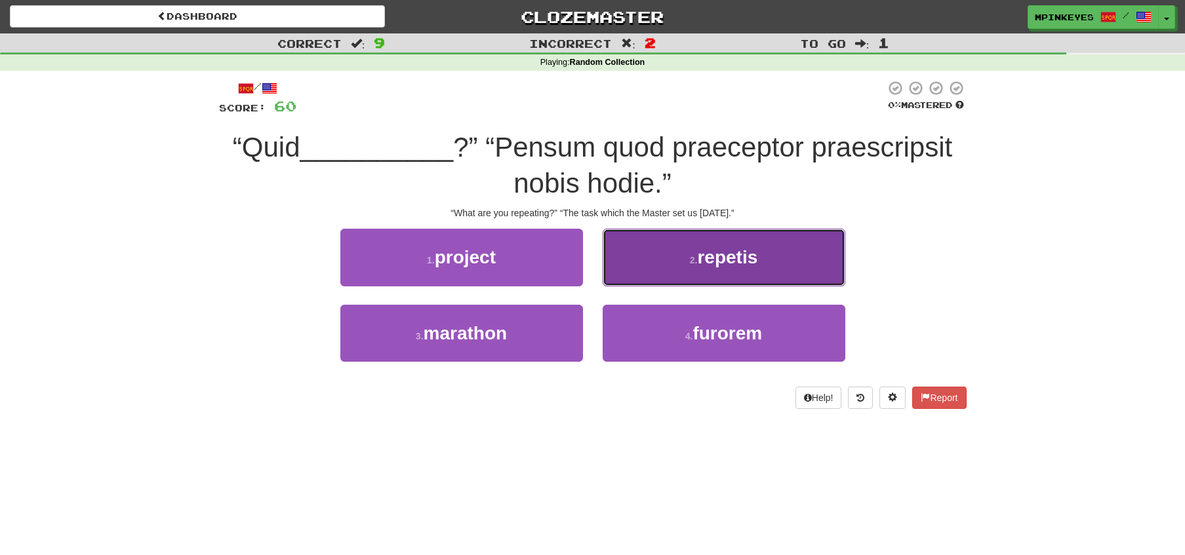
click at [650, 257] on button "2 . repetis" at bounding box center [723, 257] width 243 height 57
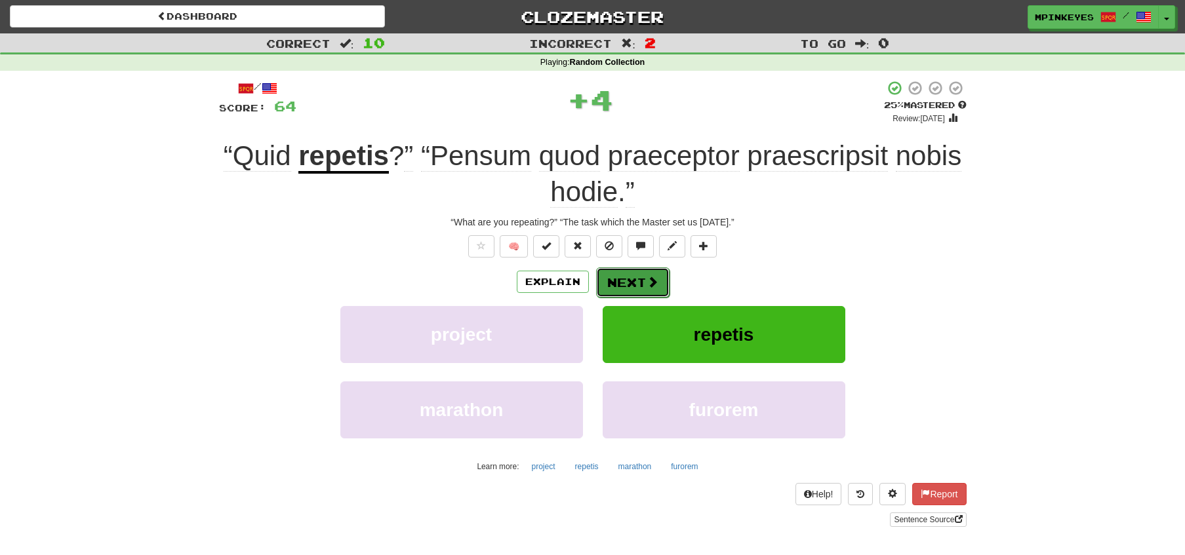
click at [620, 273] on button "Next" at bounding box center [632, 282] width 73 height 30
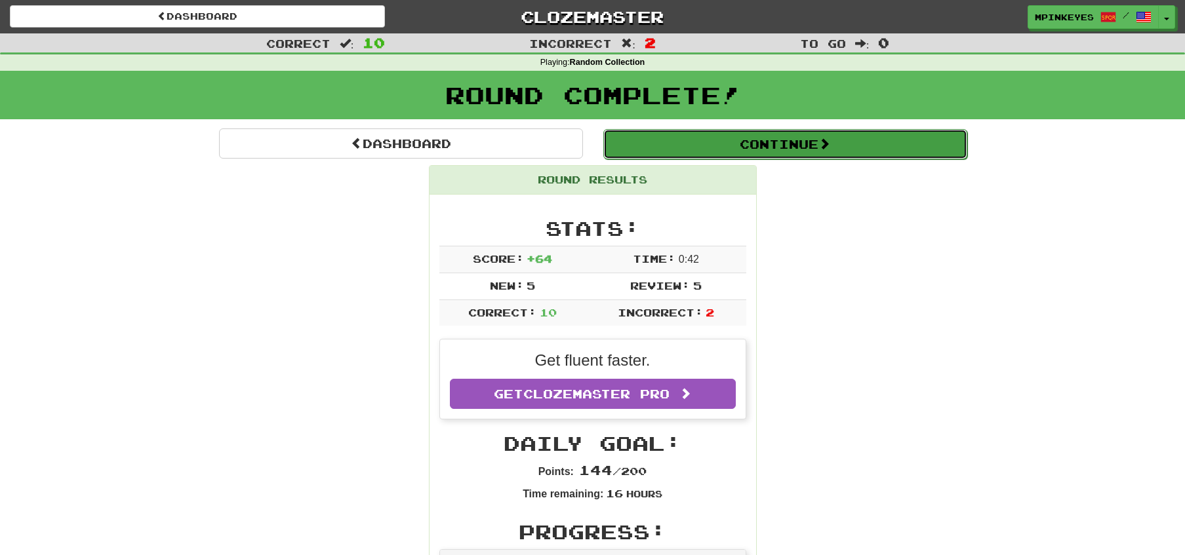
click at [614, 139] on button "Continue" at bounding box center [785, 144] width 364 height 30
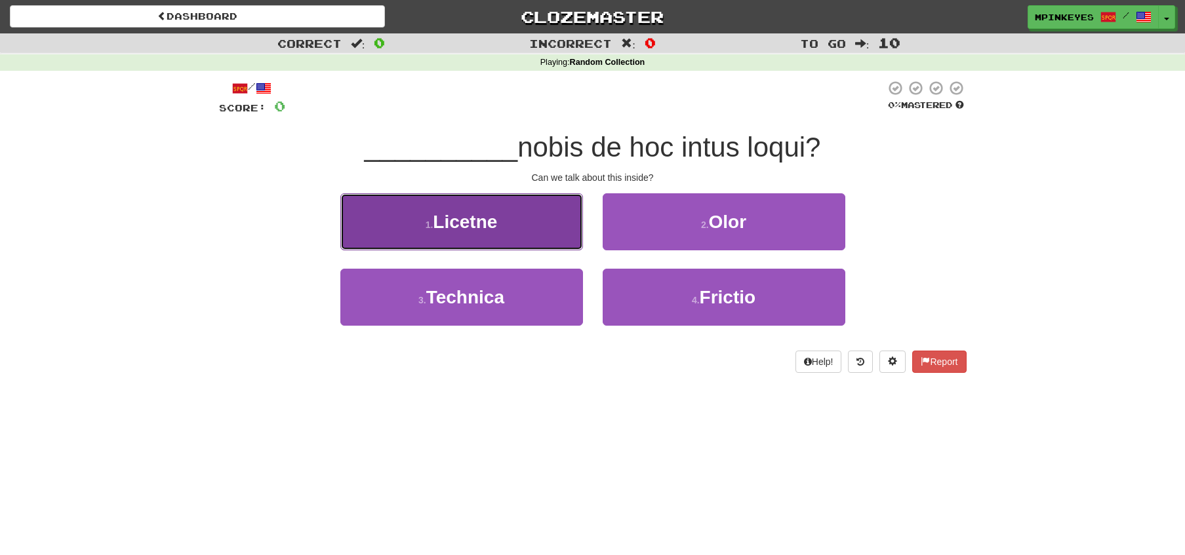
click at [501, 226] on button "1 . [GEOGRAPHIC_DATA]" at bounding box center [461, 221] width 243 height 57
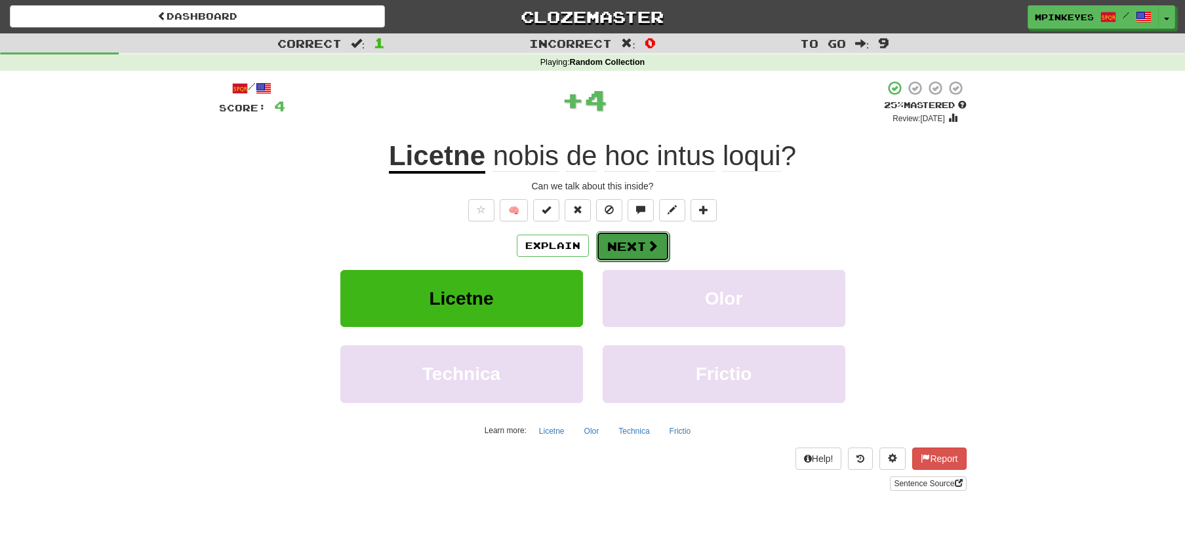
click at [630, 252] on button "Next" at bounding box center [632, 246] width 73 height 30
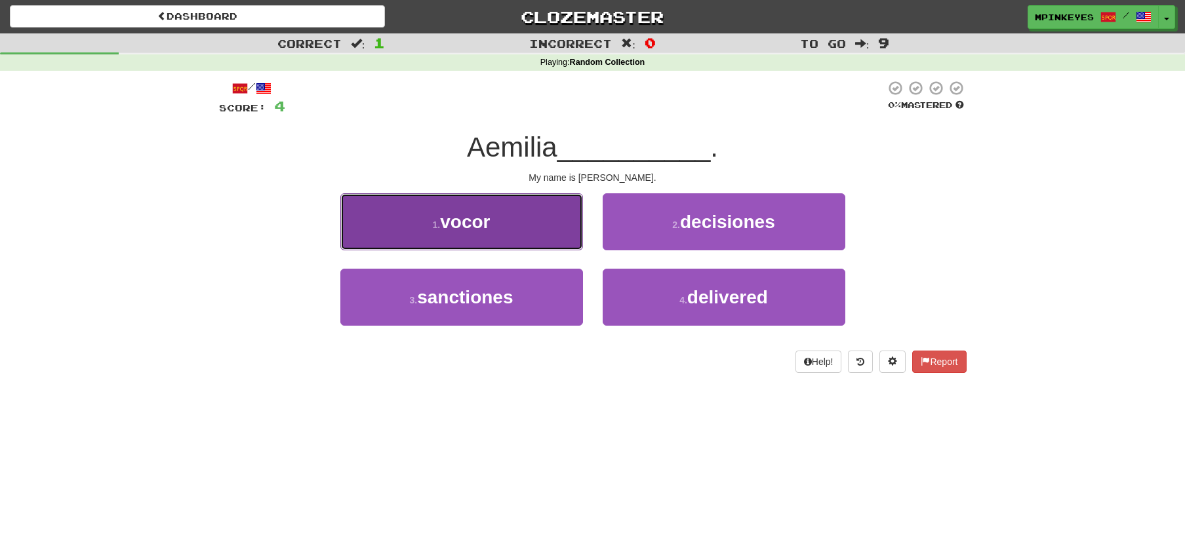
click at [540, 229] on button "1 . vocor" at bounding box center [461, 221] width 243 height 57
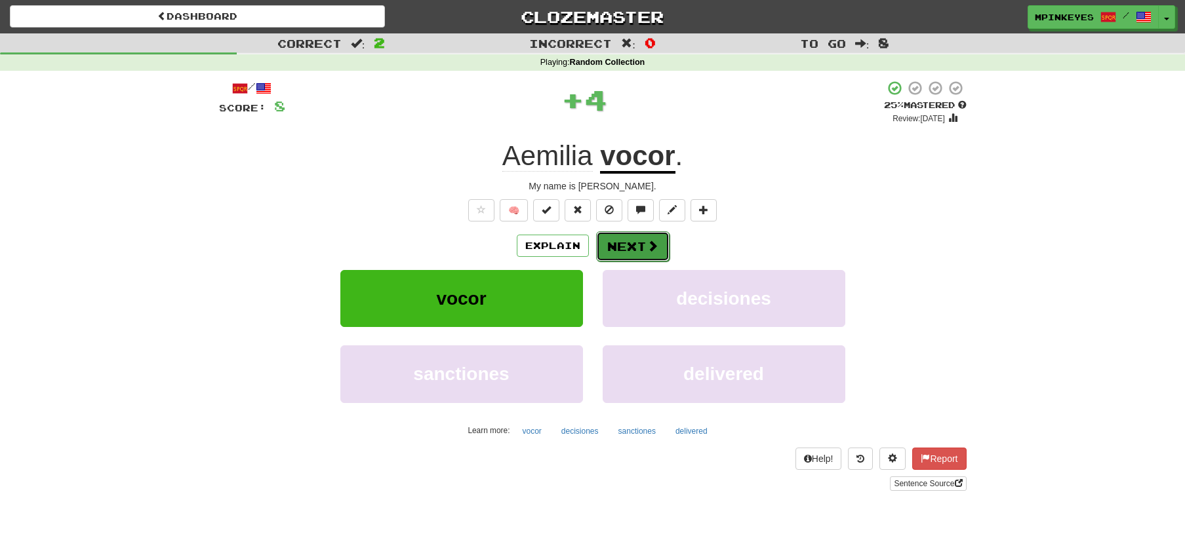
click at [628, 245] on button "Next" at bounding box center [632, 246] width 73 height 30
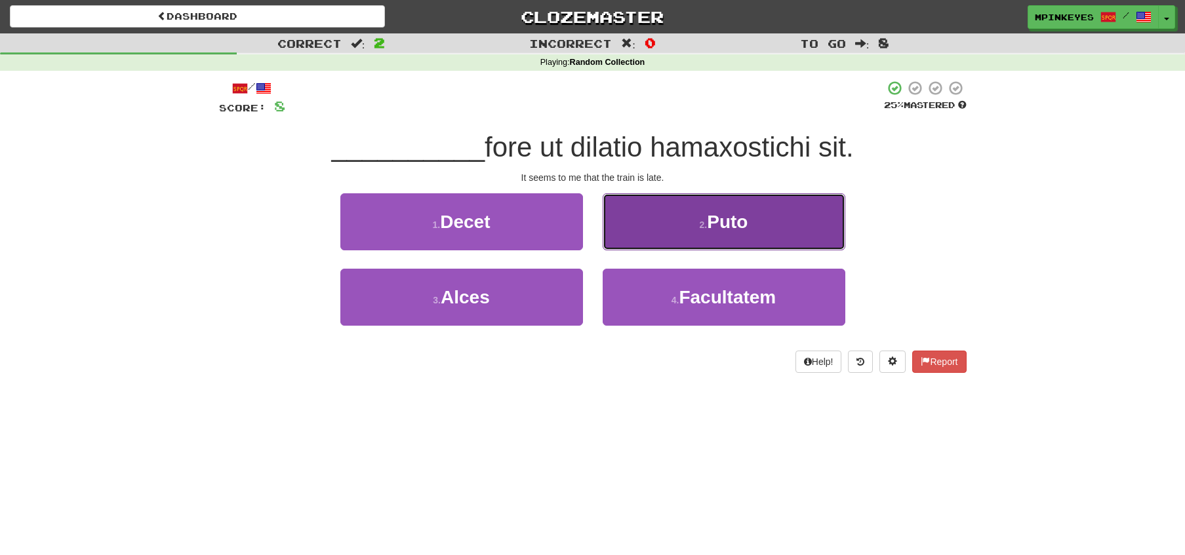
click at [656, 215] on button "2 . Puto" at bounding box center [723, 221] width 243 height 57
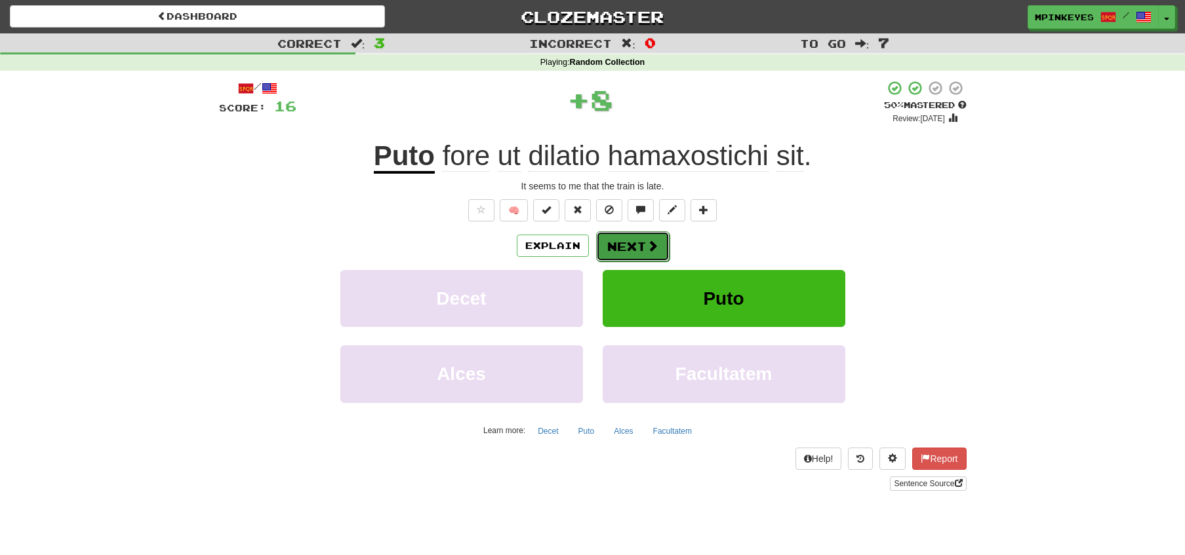
click at [618, 241] on button "Next" at bounding box center [632, 246] width 73 height 30
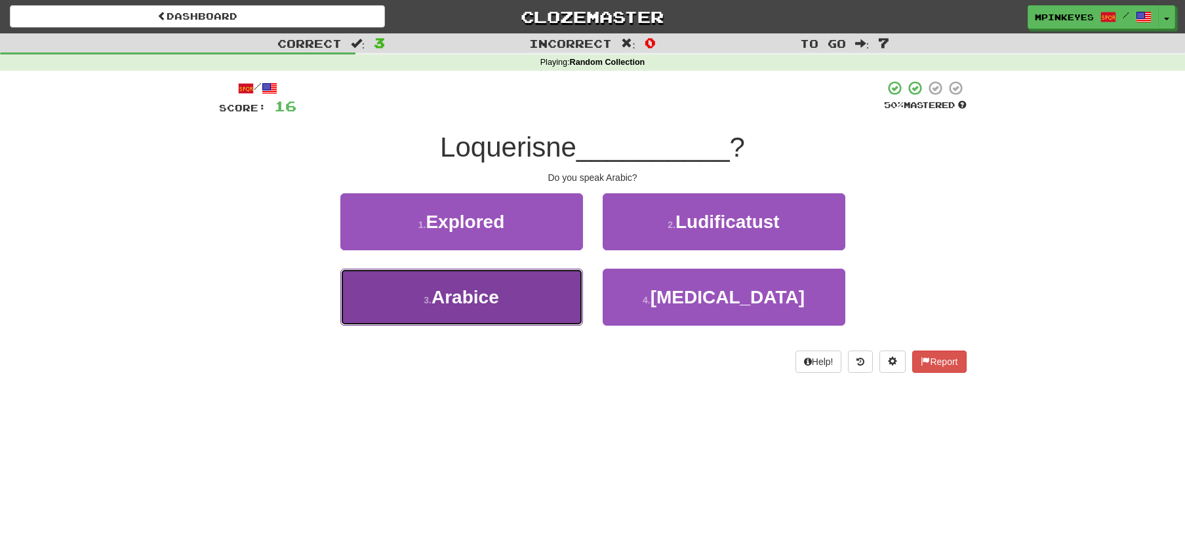
click at [522, 310] on button "3 . Arabice" at bounding box center [461, 297] width 243 height 57
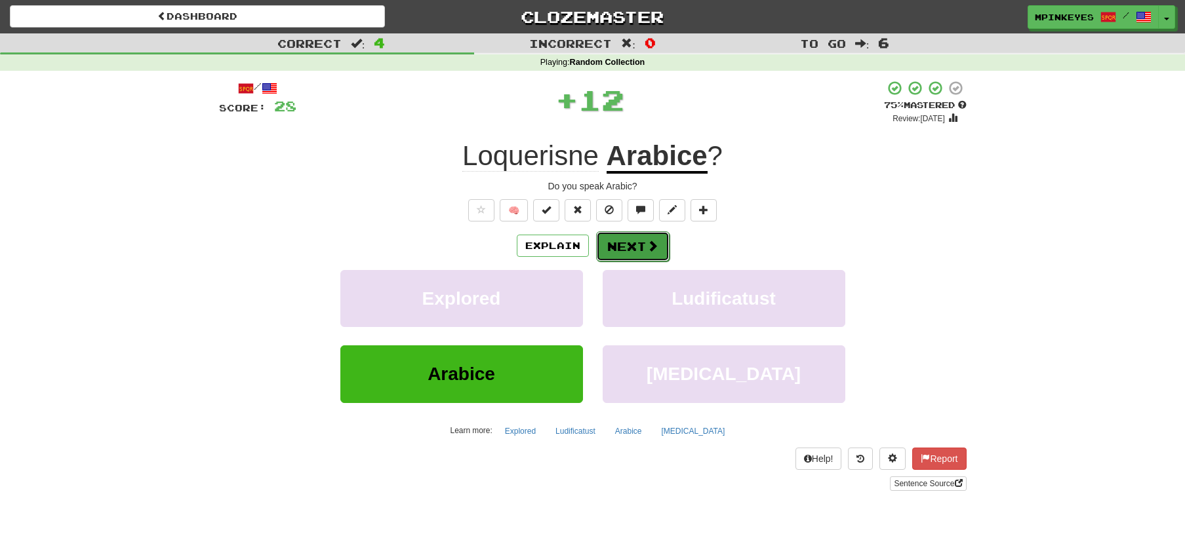
click at [618, 243] on button "Next" at bounding box center [632, 246] width 73 height 30
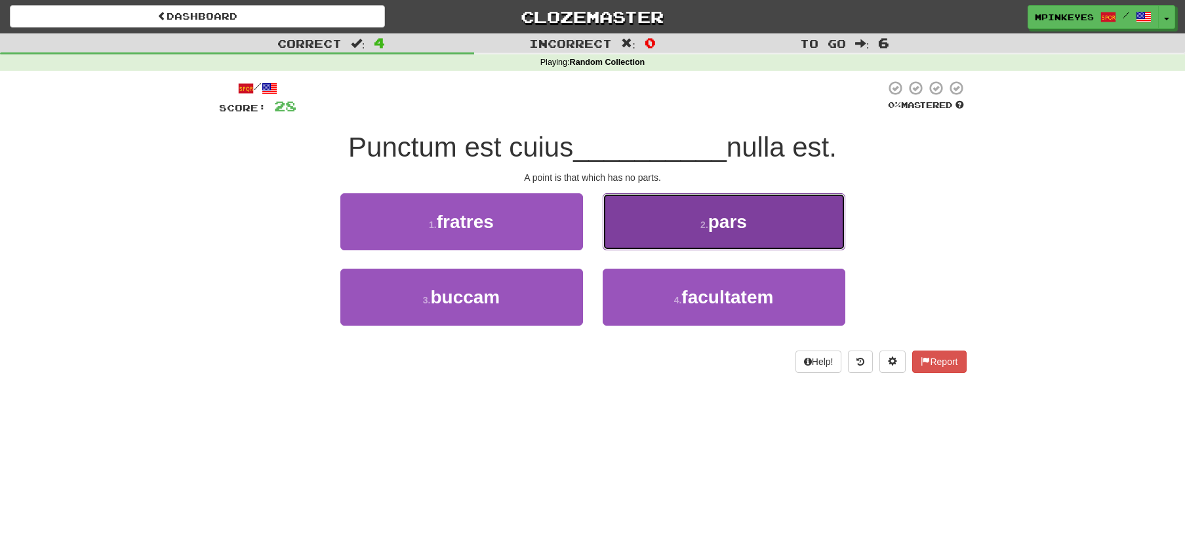
click at [634, 231] on button "2 . pars" at bounding box center [723, 221] width 243 height 57
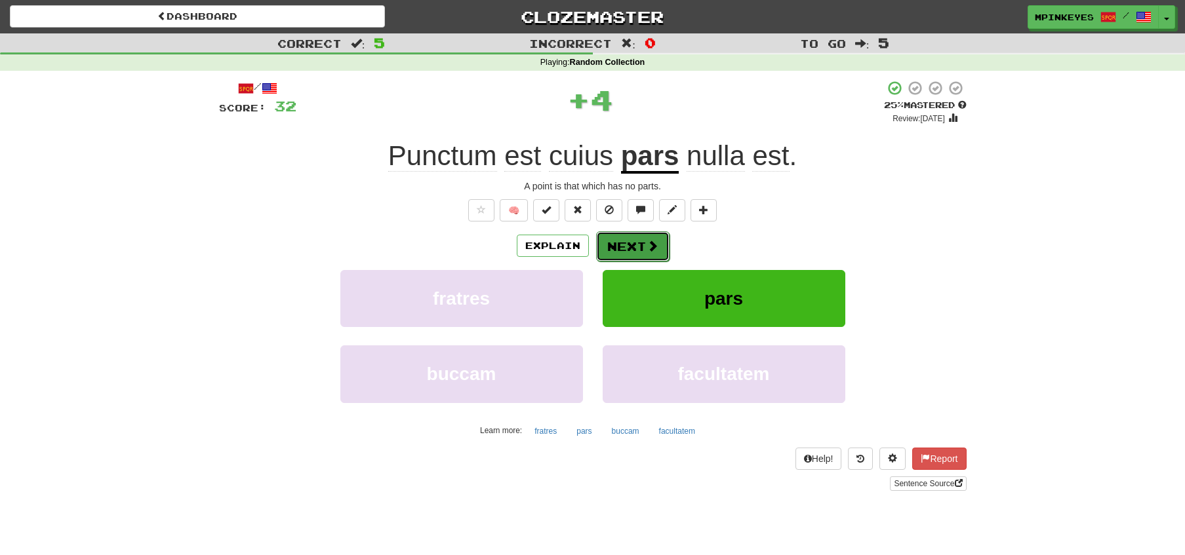
click at [613, 245] on button "Next" at bounding box center [632, 246] width 73 height 30
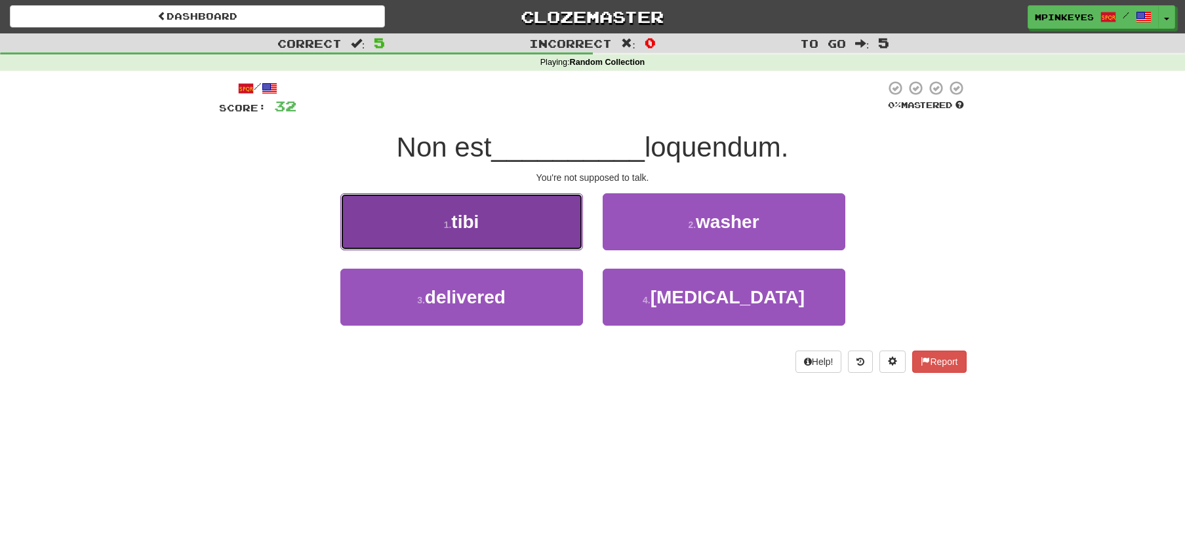
click at [566, 243] on button "1 . tibi" at bounding box center [461, 221] width 243 height 57
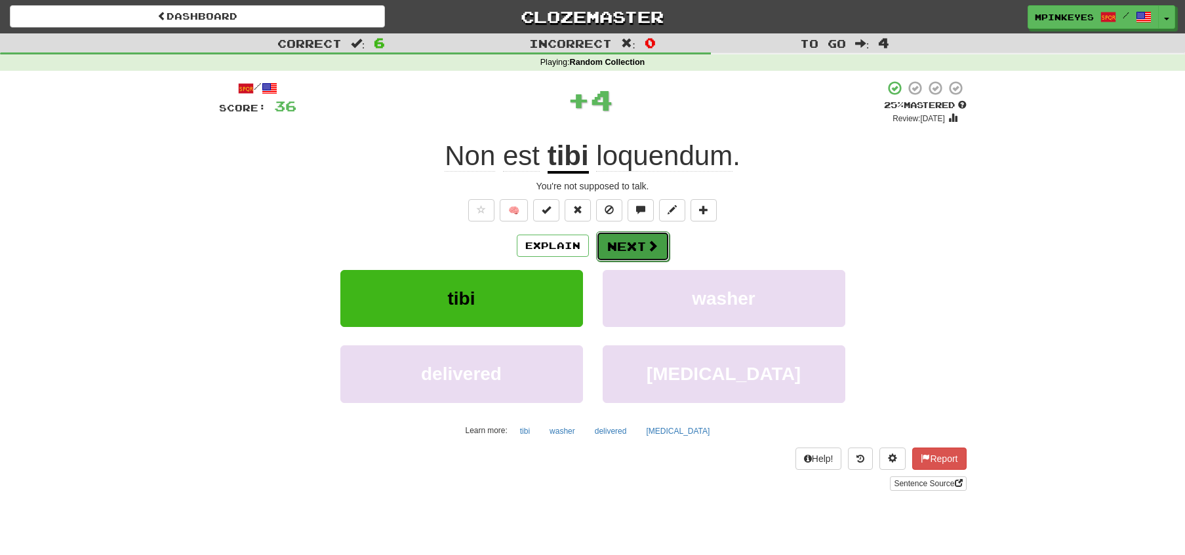
click at [628, 245] on button "Next" at bounding box center [632, 246] width 73 height 30
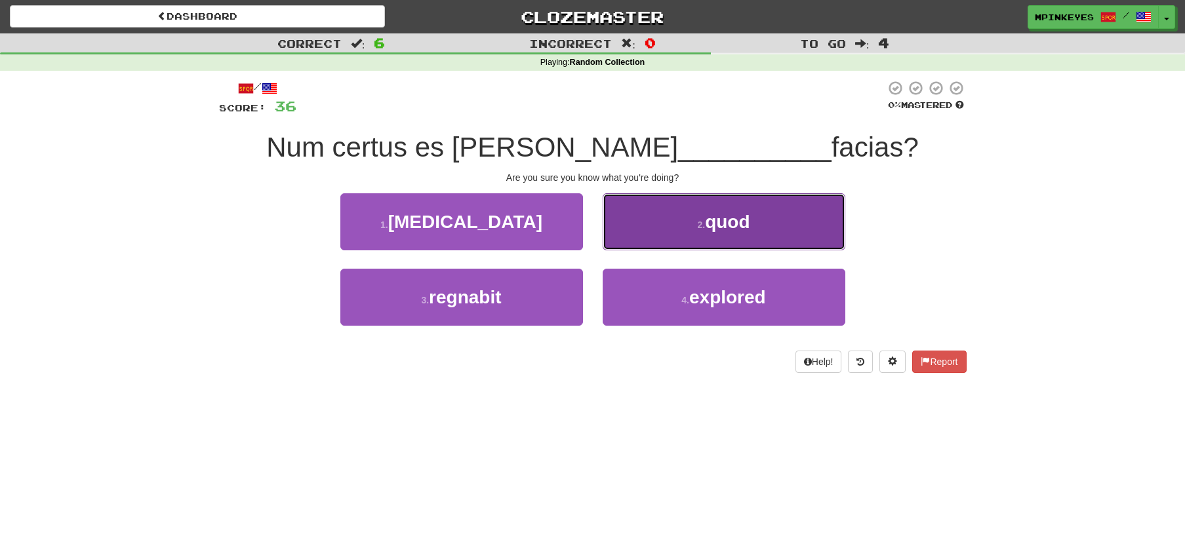
click at [658, 224] on button "2 . quod" at bounding box center [723, 221] width 243 height 57
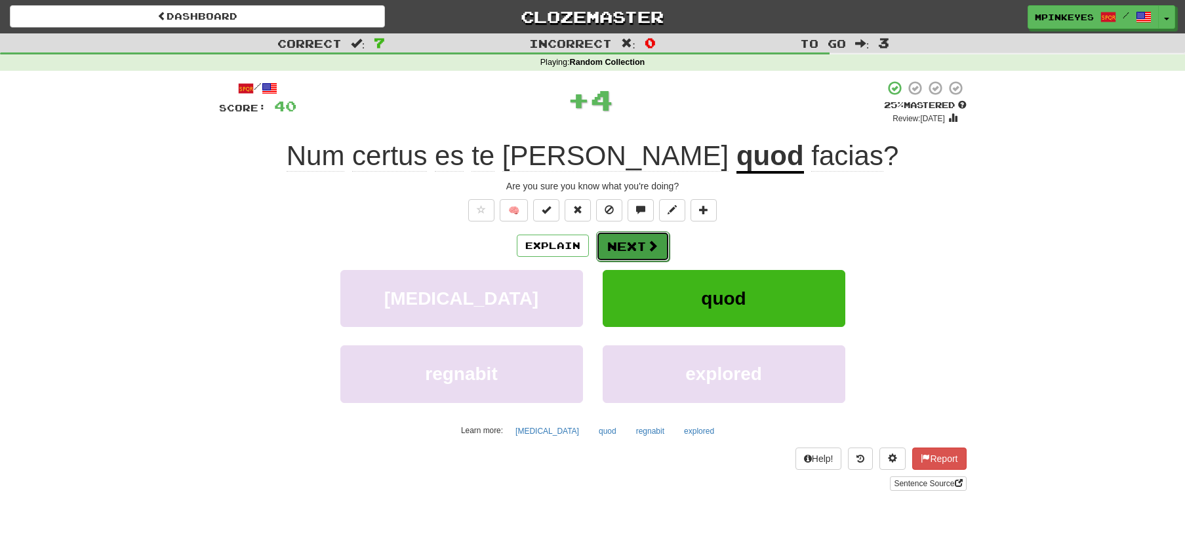
click at [619, 244] on button "Next" at bounding box center [632, 246] width 73 height 30
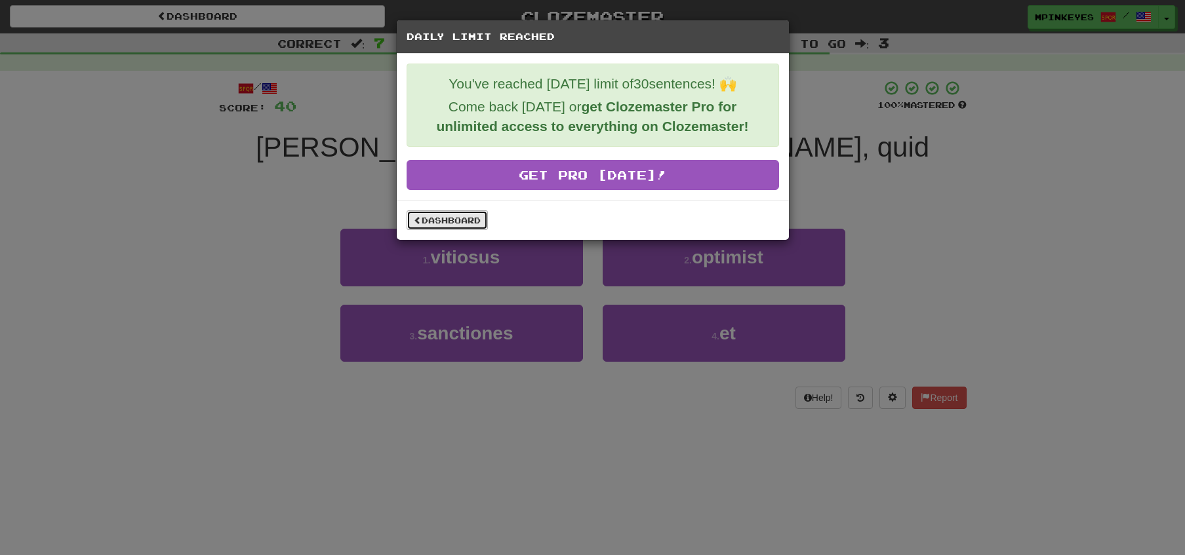
click at [443, 228] on link "Dashboard" at bounding box center [446, 220] width 81 height 20
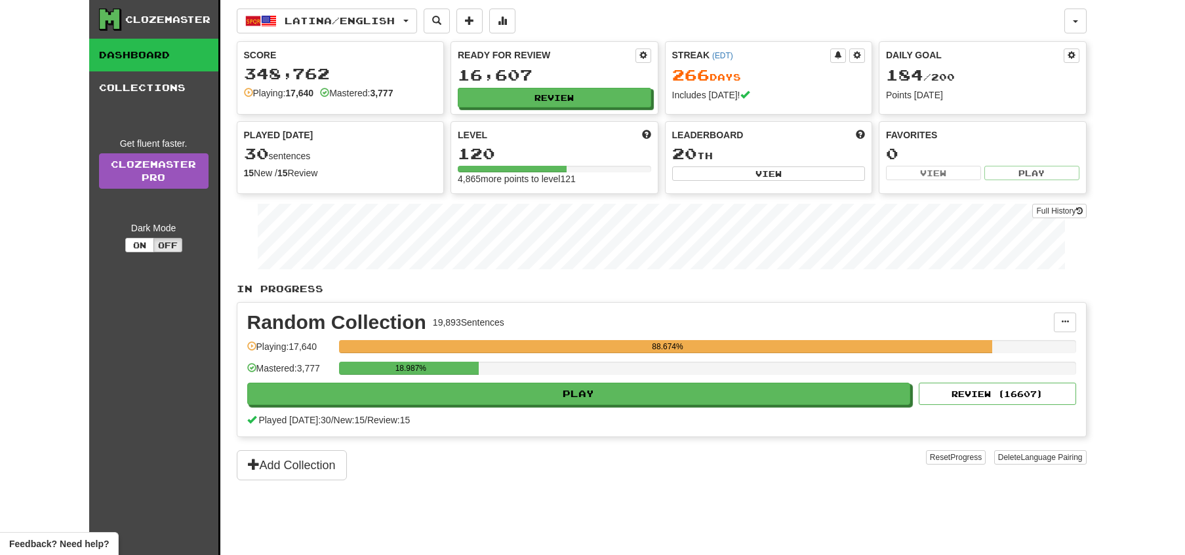
click at [93, 292] on div "Clozemaster Dashboard Collections Get fluent faster. Clozemaster Pro Dark Mode …" at bounding box center [154, 294] width 131 height 588
